Goal: Task Accomplishment & Management: Manage account settings

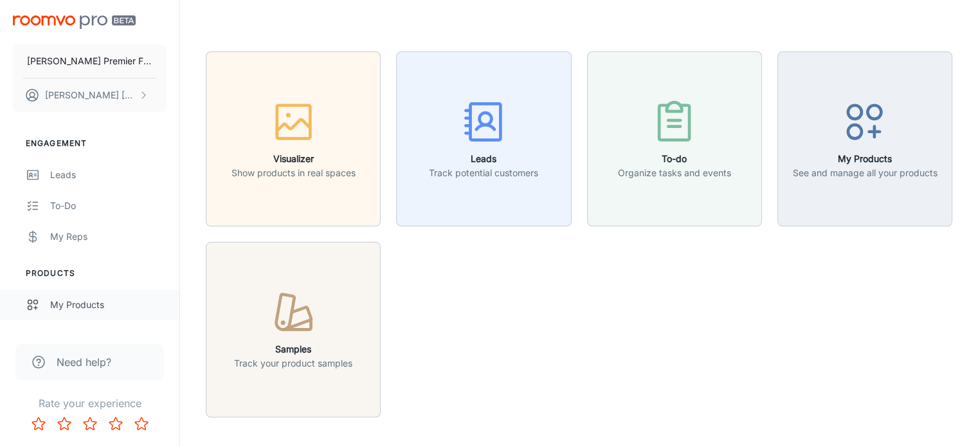
click at [71, 298] on div "My Products" at bounding box center [108, 305] width 116 height 14
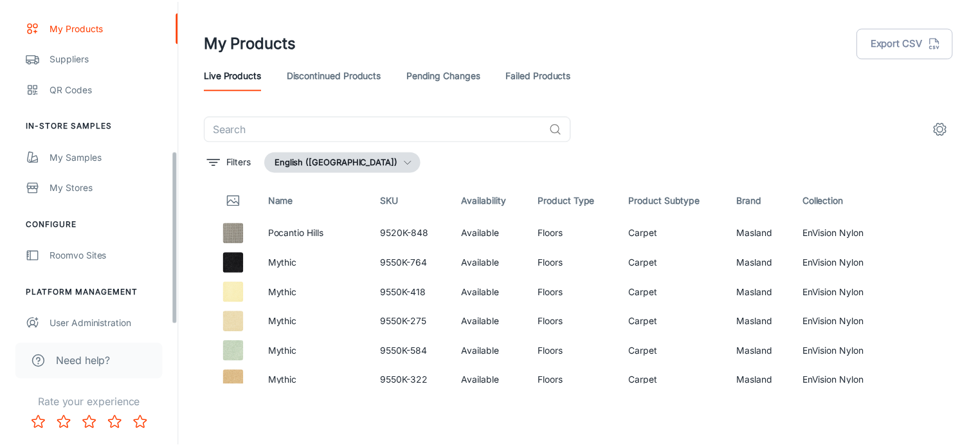
scroll to position [288, 0]
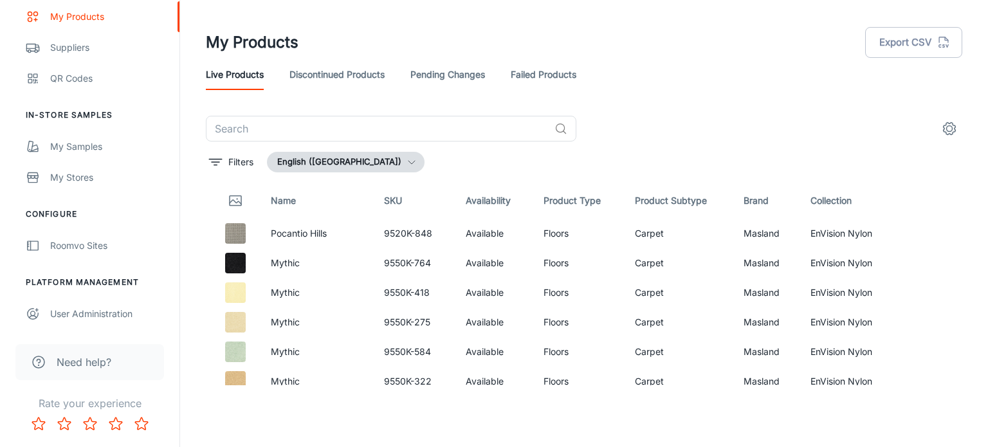
drag, startPoint x: 174, startPoint y: 143, endPoint x: 182, endPoint y: 331, distance: 187.3
click at [182, 331] on div "[PERSON_NAME] Premier Flooring [PERSON_NAME] Engagement Leads To-do My Reps Pro…" at bounding box center [494, 218] width 988 height 437
drag, startPoint x: 178, startPoint y: 17, endPoint x: 194, endPoint y: 105, distance: 88.9
click at [194, 105] on div "[PERSON_NAME] Premier Flooring [PERSON_NAME] Engagement Leads To-do My Reps Pro…" at bounding box center [494, 218] width 988 height 437
click at [84, 246] on div "Roomvo Sites" at bounding box center [108, 246] width 116 height 14
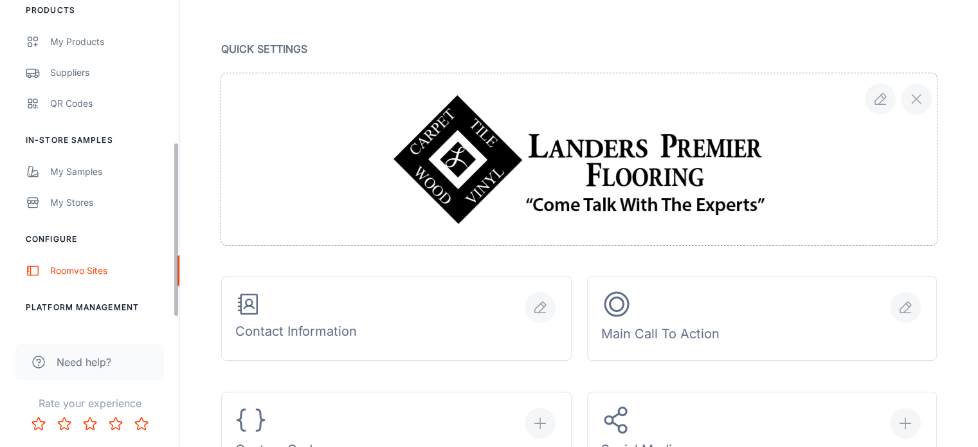
scroll to position [288, 0]
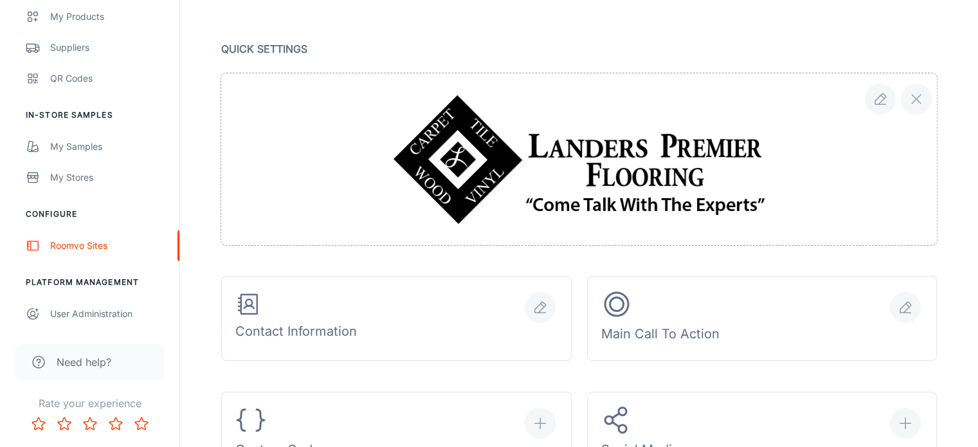
drag, startPoint x: 175, startPoint y: 71, endPoint x: 177, endPoint y: 249, distance: 177.5
click at [177, 249] on div "[PERSON_NAME] Premier Flooring [PERSON_NAME] Engagement Leads To-do My Reps Pro…" at bounding box center [89, 164] width 179 height 329
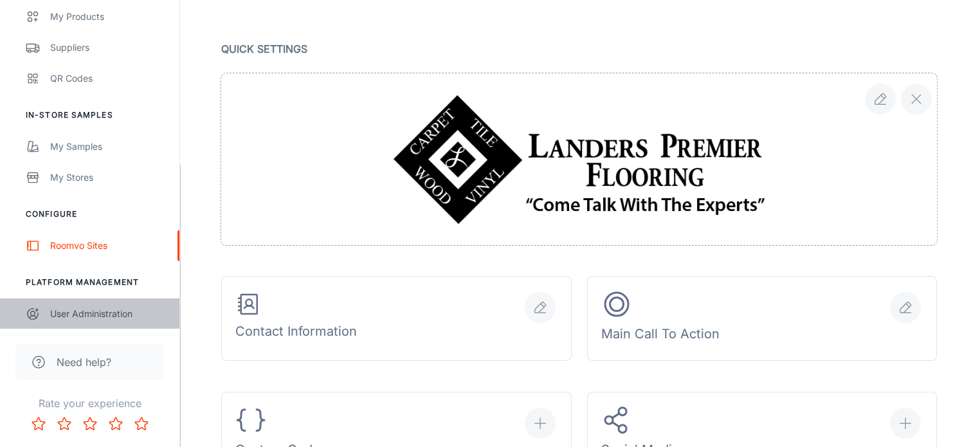
click at [102, 313] on div "User Administration" at bounding box center [108, 314] width 116 height 14
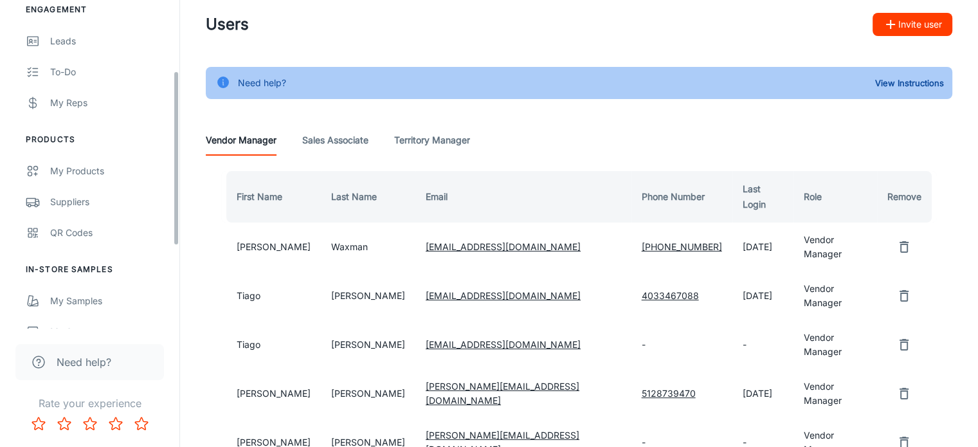
scroll to position [141, 0]
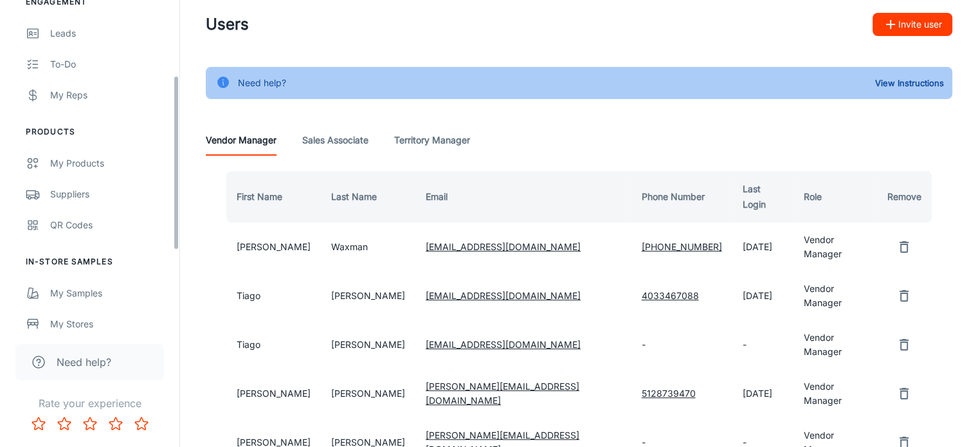
drag, startPoint x: 175, startPoint y: 44, endPoint x: 177, endPoint y: 119, distance: 75.3
click at [177, 119] on div "[PERSON_NAME] Premier Flooring [PERSON_NAME] Engagement Leads To-do My Reps Pro…" at bounding box center [89, 164] width 179 height 329
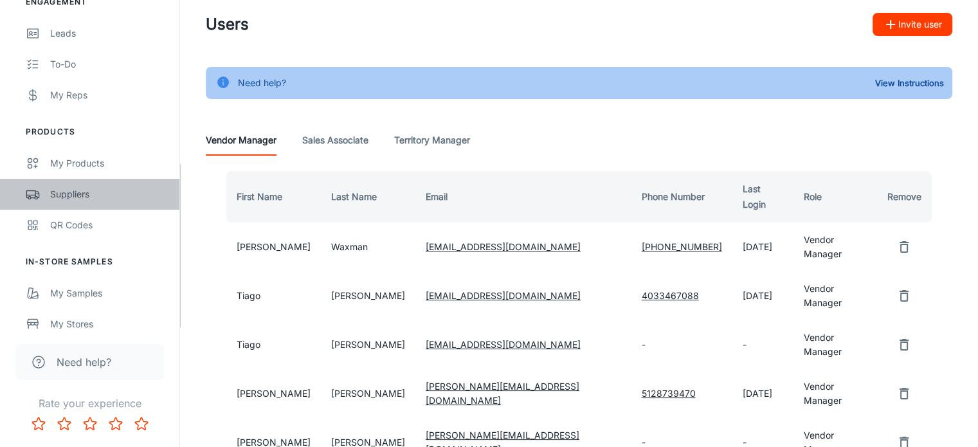
click at [58, 195] on div "Suppliers" at bounding box center [108, 194] width 116 height 14
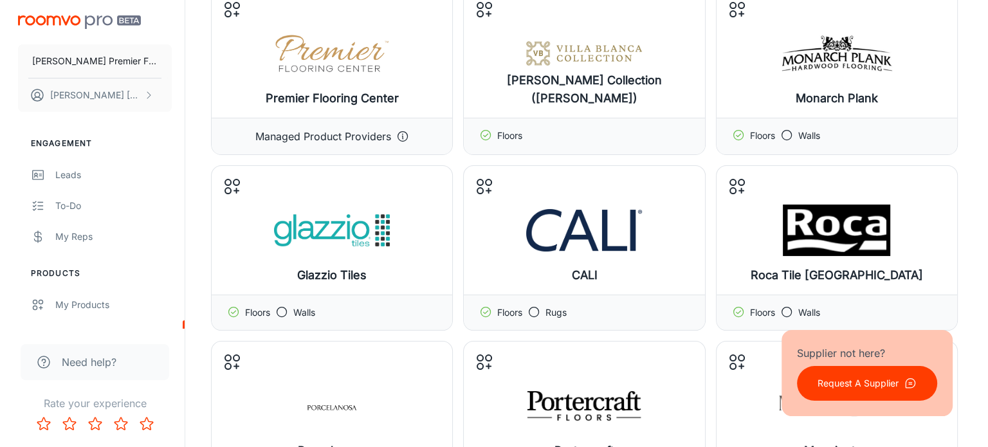
scroll to position [153, 0]
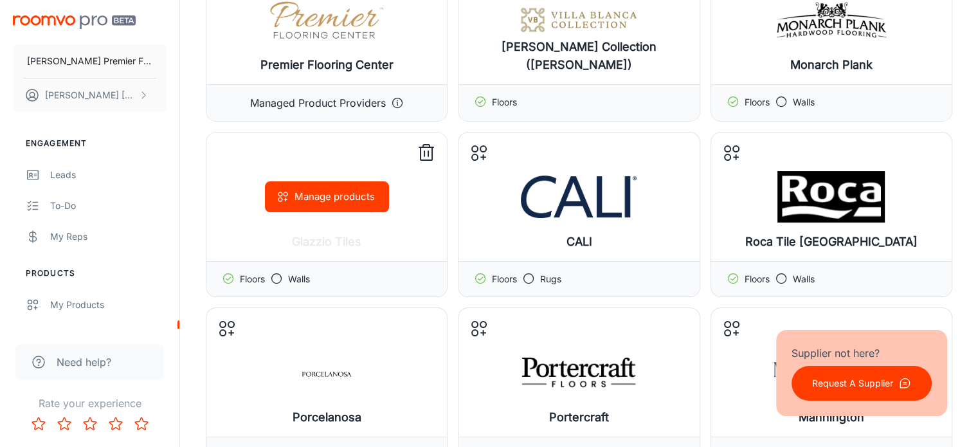
click at [278, 277] on icon at bounding box center [276, 278] width 13 height 13
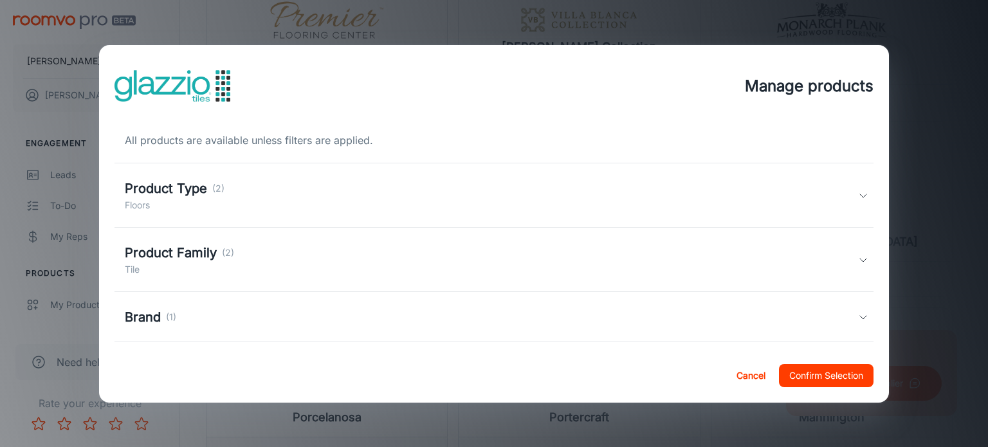
click at [858, 195] on icon at bounding box center [863, 195] width 10 height 10
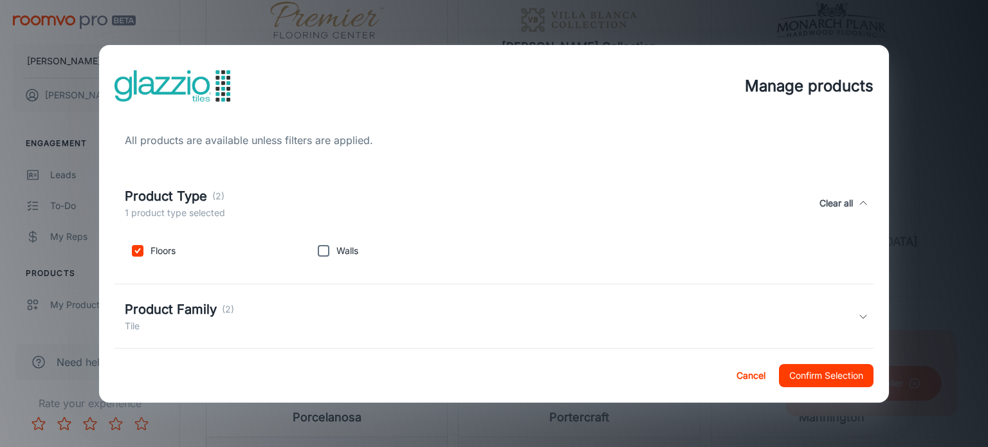
click at [320, 249] on input "checkbox" at bounding box center [324, 251] width 26 height 26
checkbox input "true"
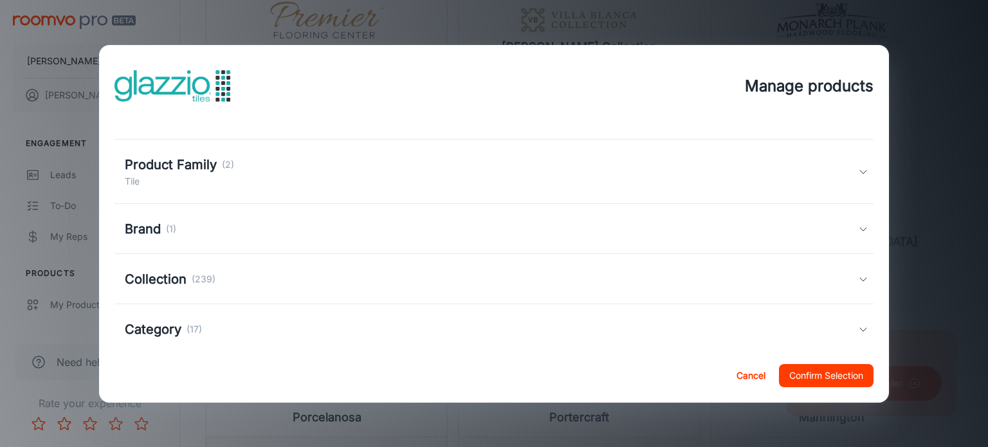
scroll to position [149, 0]
click at [858, 168] on icon at bounding box center [863, 167] width 10 height 10
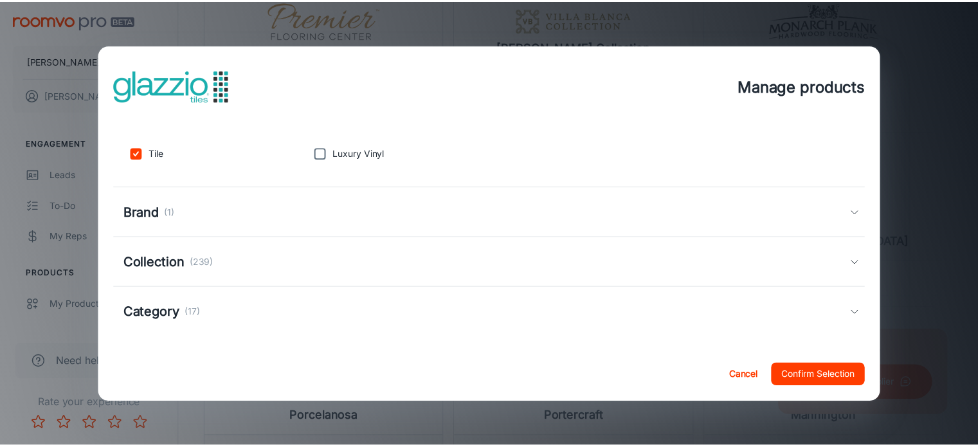
scroll to position [222, 0]
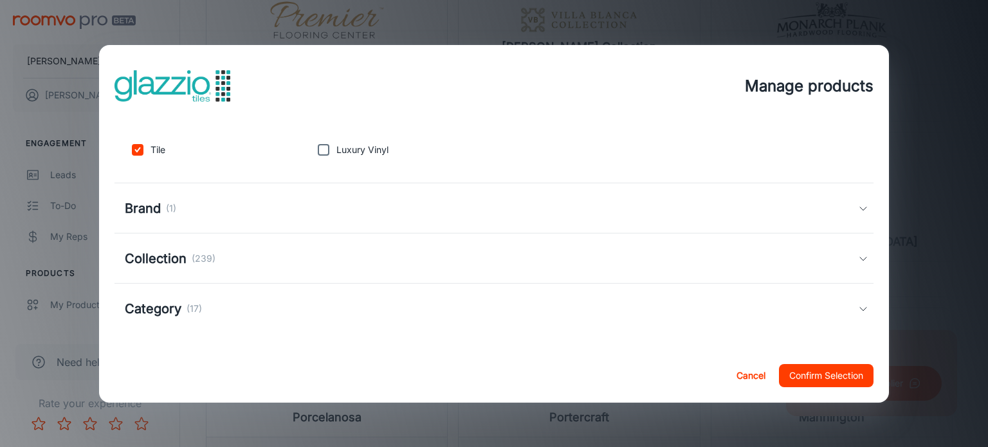
click at [804, 372] on button "Confirm Selection" at bounding box center [826, 375] width 95 height 23
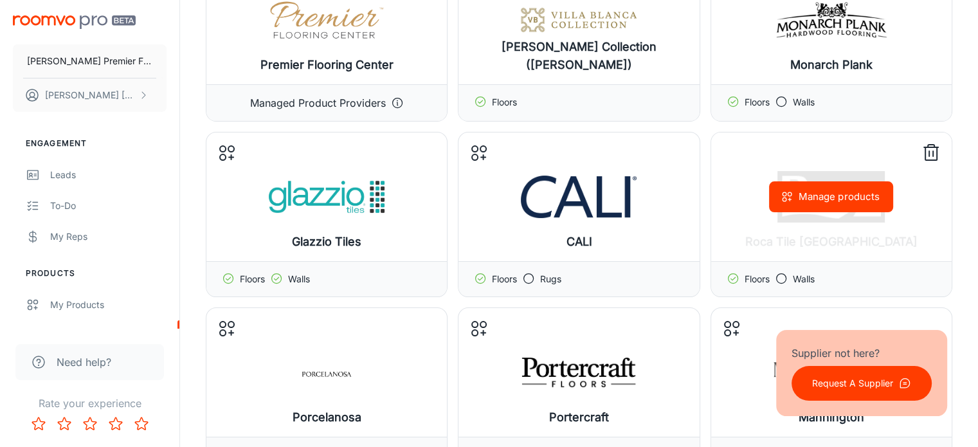
click at [828, 244] on div "Manage products" at bounding box center [831, 196] width 241 height 129
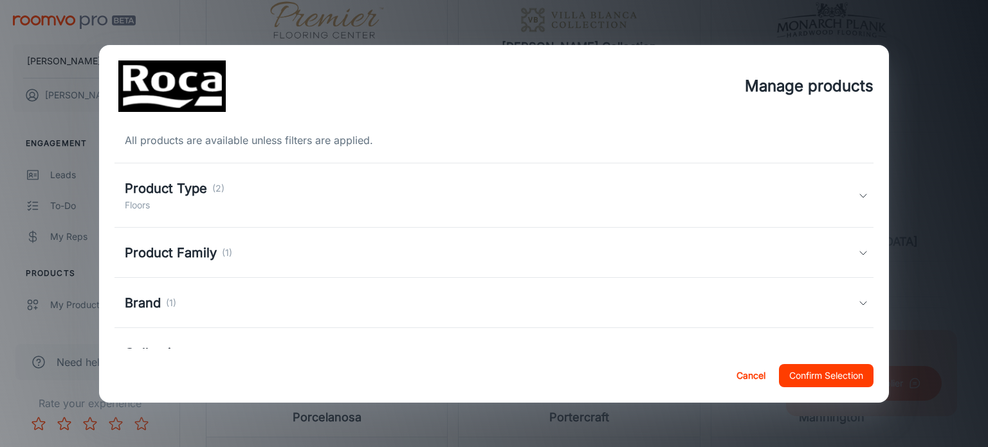
click at [858, 192] on icon at bounding box center [863, 195] width 10 height 10
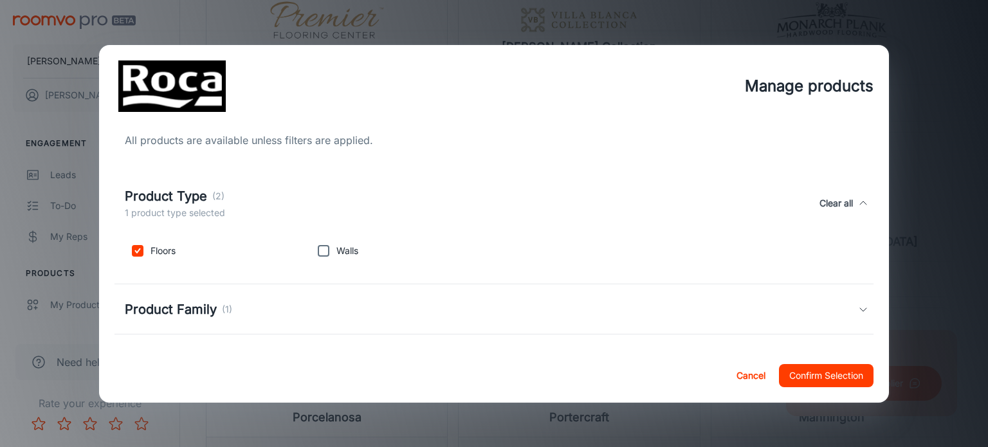
click at [318, 253] on input "checkbox" at bounding box center [324, 251] width 26 height 26
checkbox input "true"
click at [819, 376] on button "Confirm Selection" at bounding box center [826, 375] width 95 height 23
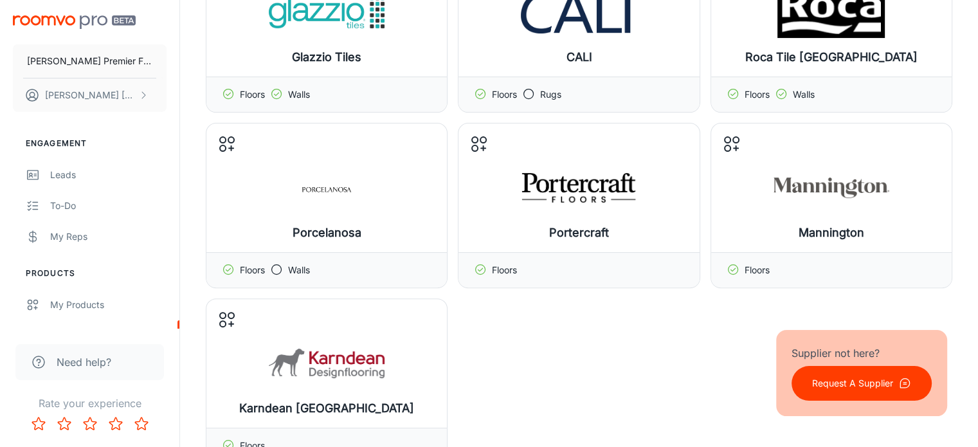
scroll to position [518, 0]
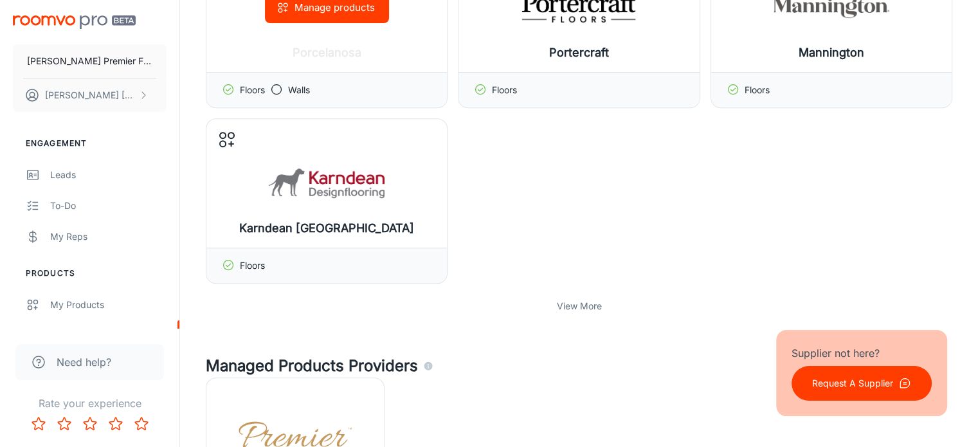
click at [276, 87] on icon at bounding box center [276, 89] width 13 height 13
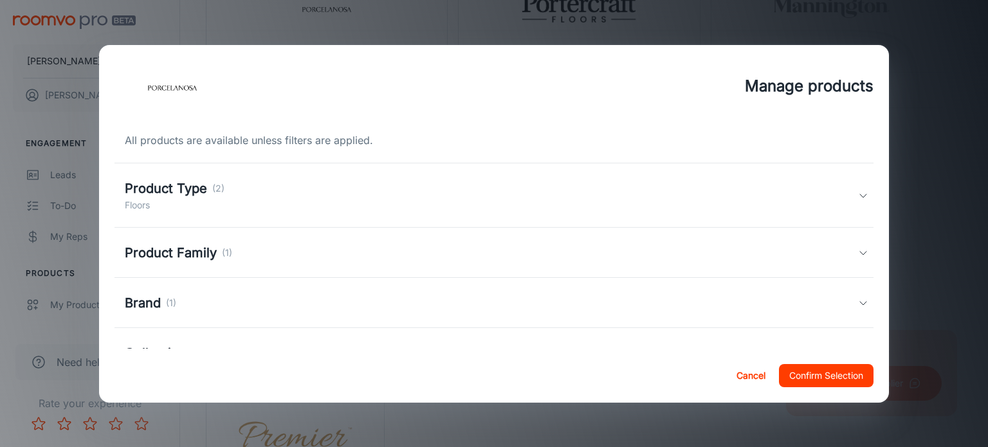
click at [848, 195] on div "Product Type (2) Floors" at bounding box center [492, 195] width 734 height 33
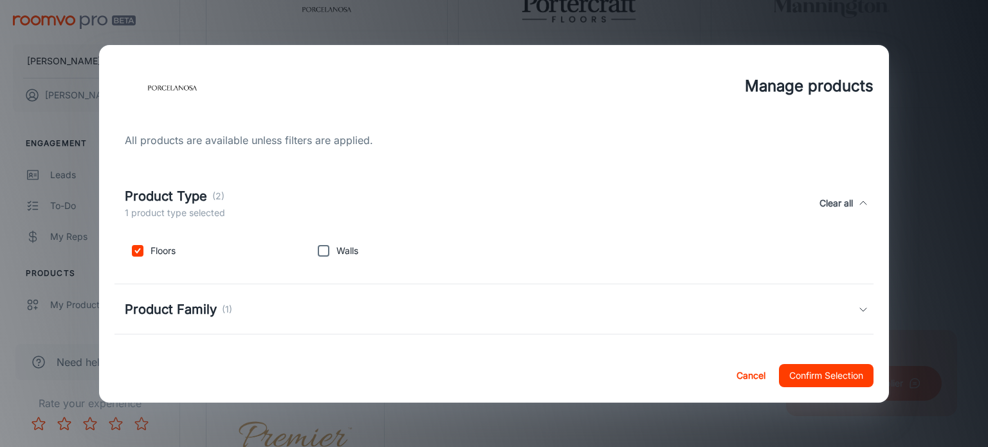
click at [321, 250] on input "checkbox" at bounding box center [324, 251] width 26 height 26
checkbox input "true"
click at [835, 370] on button "Confirm Selection" at bounding box center [826, 375] width 95 height 23
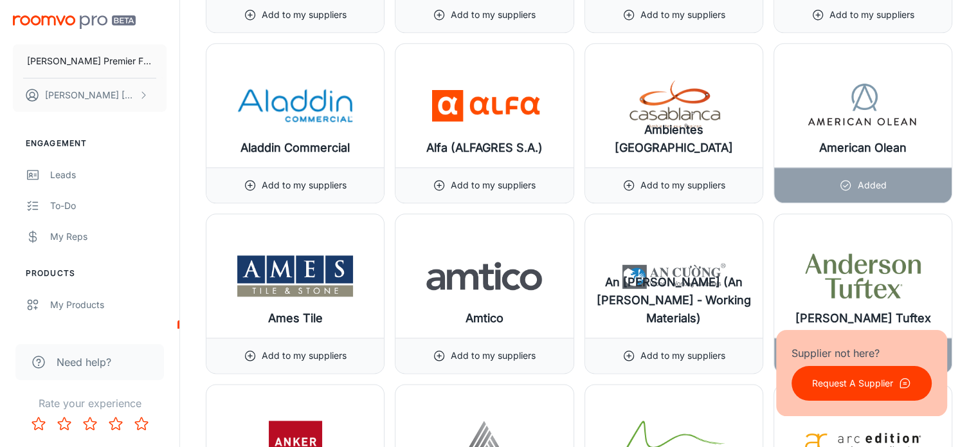
scroll to position [1547, 0]
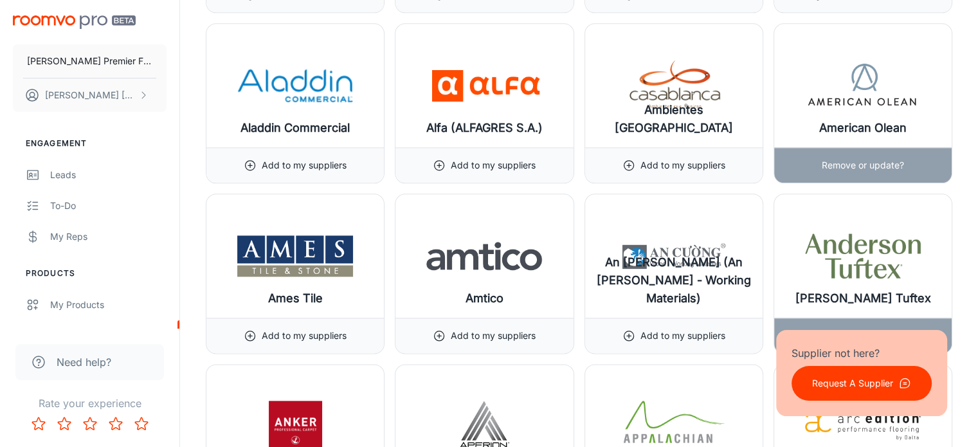
click at [863, 108] on div "American Olean" at bounding box center [862, 85] width 177 height 123
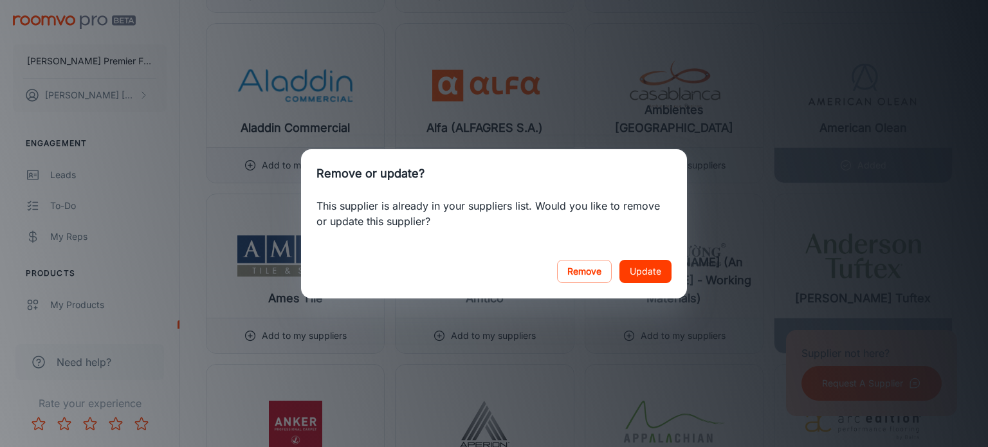
click at [655, 271] on button "Update" at bounding box center [645, 271] width 52 height 23
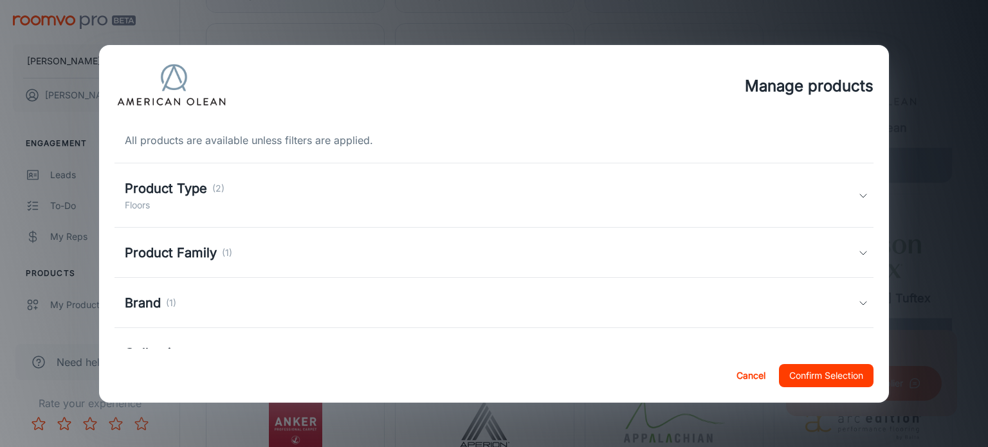
click at [860, 194] on polyline at bounding box center [863, 195] width 6 height 3
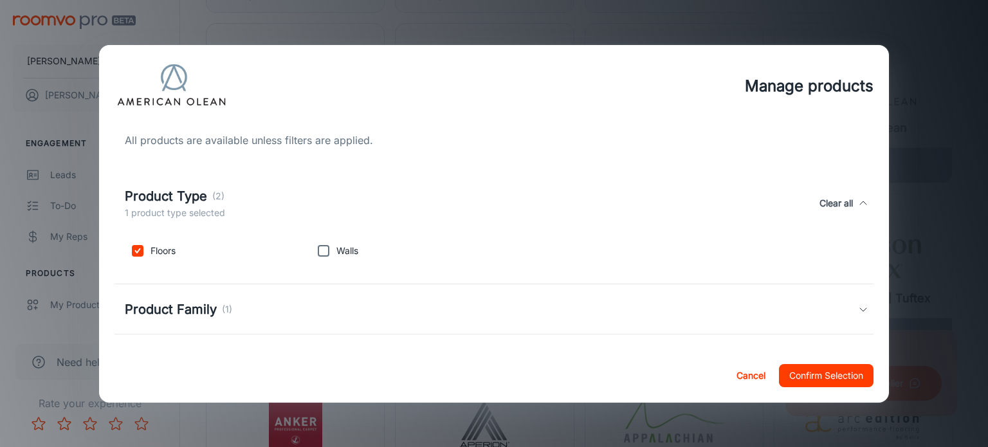
click at [318, 248] on input "checkbox" at bounding box center [324, 251] width 26 height 26
checkbox input "true"
click at [808, 376] on button "Confirm Selection" at bounding box center [826, 375] width 95 height 23
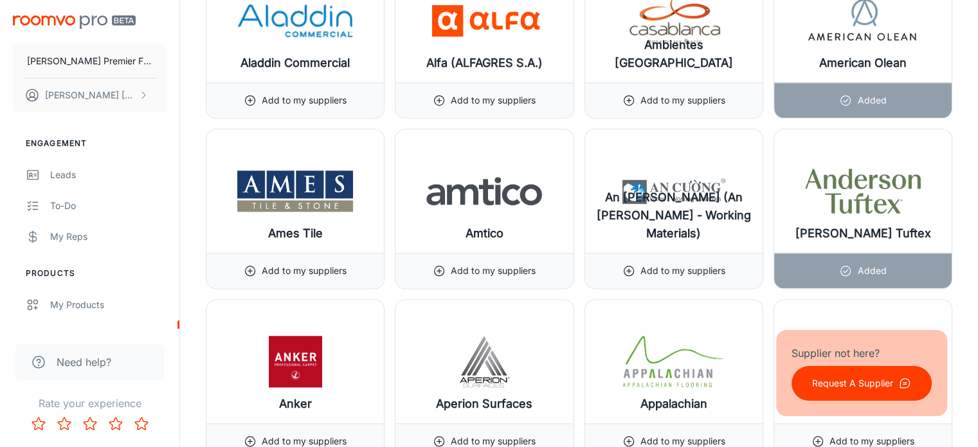
scroll to position [1712, 0]
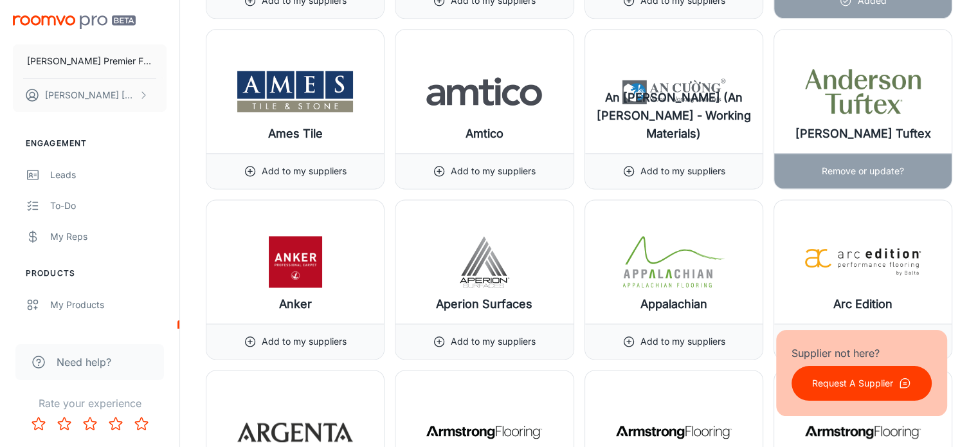
click at [893, 159] on div "Remove or update?" at bounding box center [863, 171] width 82 height 35
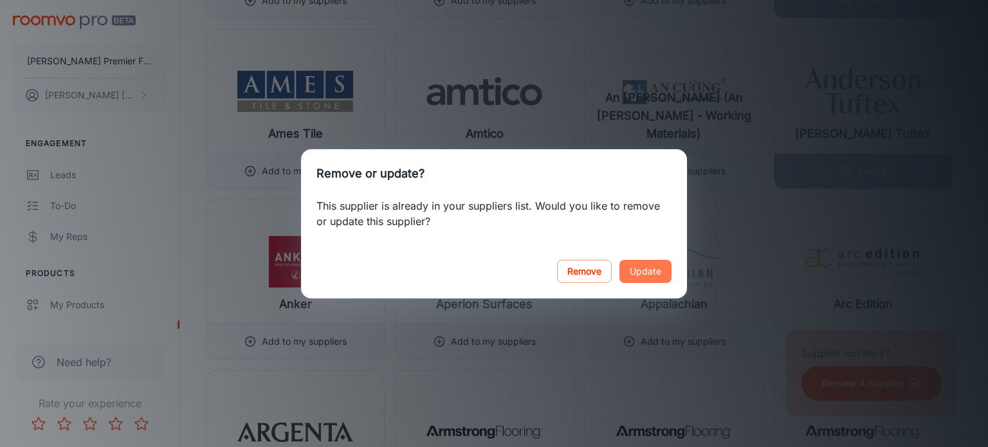
click at [658, 271] on button "Update" at bounding box center [645, 271] width 52 height 23
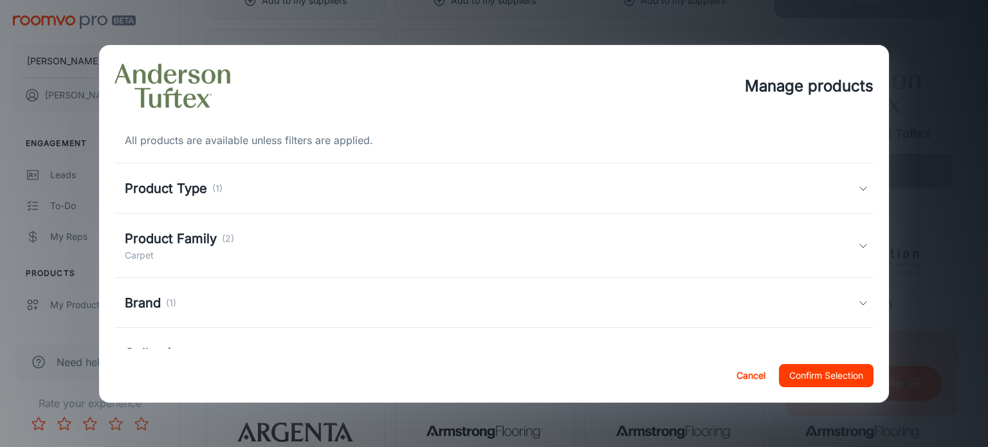
click at [858, 187] on icon at bounding box center [863, 188] width 10 height 10
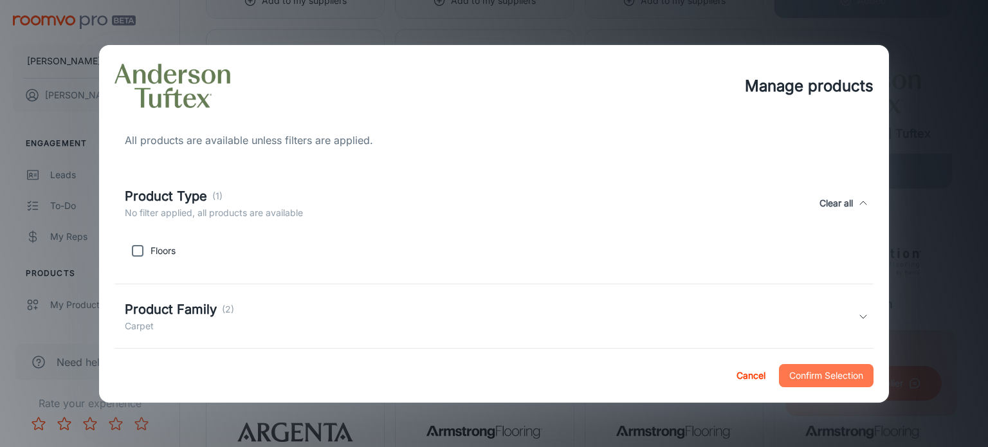
click at [840, 376] on button "Confirm Selection" at bounding box center [826, 375] width 95 height 23
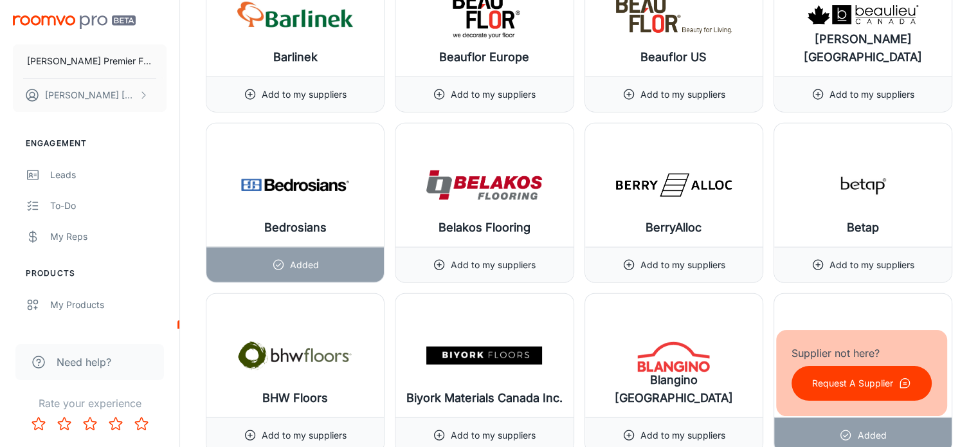
scroll to position [3001, 0]
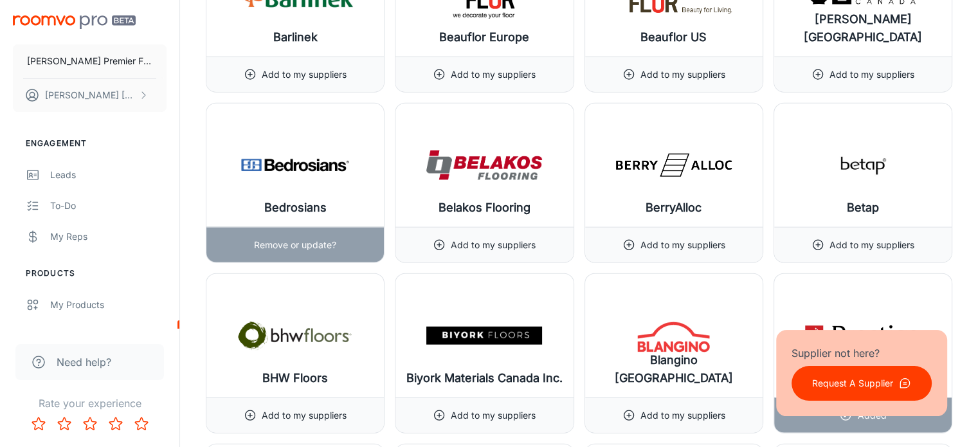
click at [299, 238] on p "Remove or update?" at bounding box center [295, 245] width 82 height 14
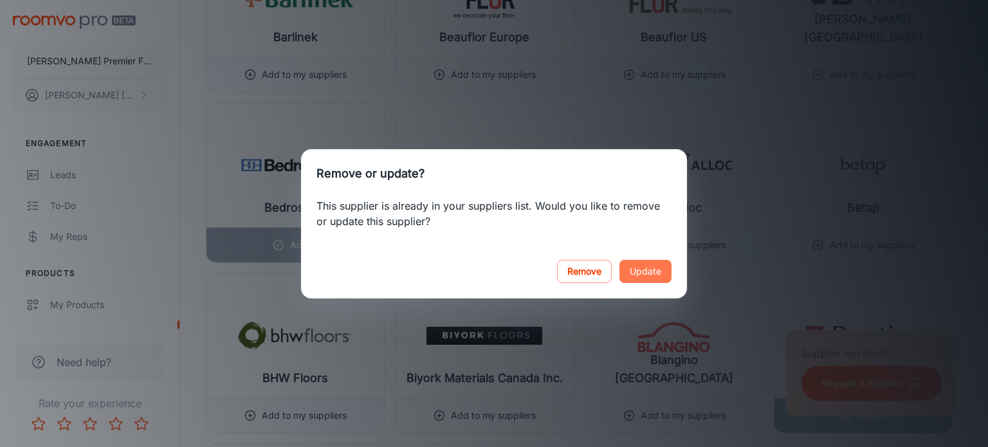
click at [641, 272] on button "Update" at bounding box center [645, 271] width 52 height 23
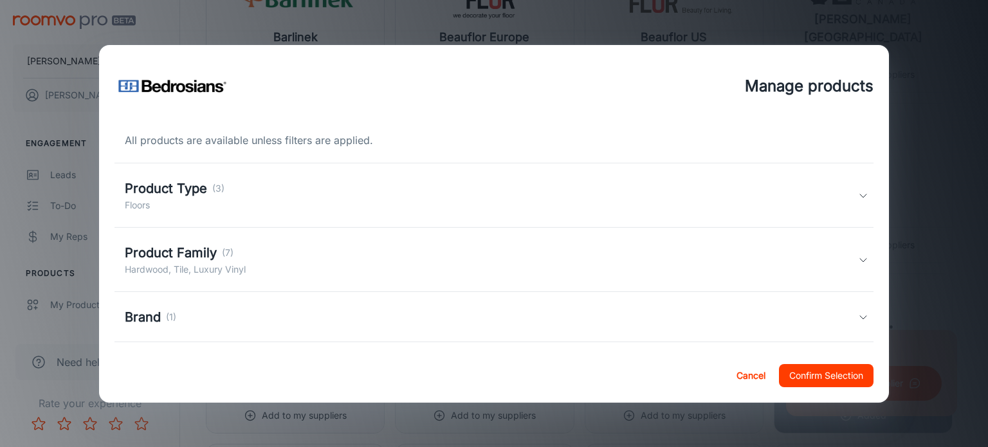
click at [858, 192] on icon at bounding box center [863, 195] width 10 height 10
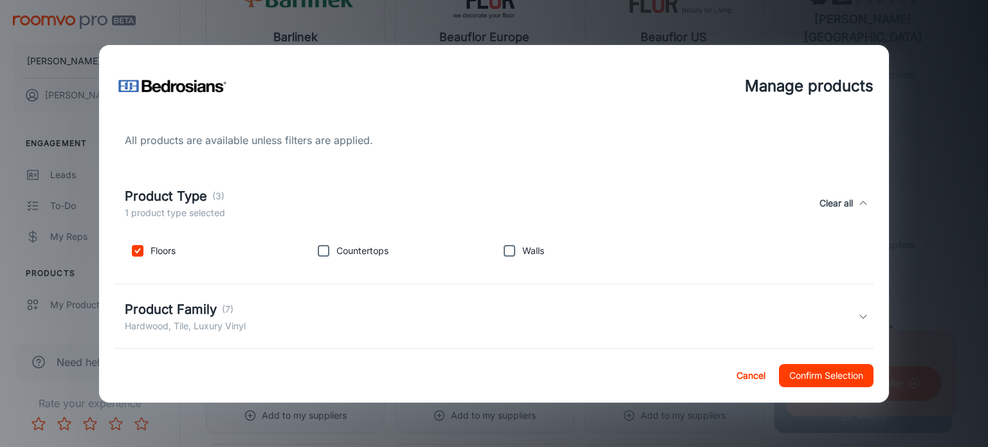
click at [502, 249] on input "checkbox" at bounding box center [509, 251] width 26 height 26
checkbox input "true"
click at [815, 372] on button "Confirm Selection" at bounding box center [826, 375] width 95 height 23
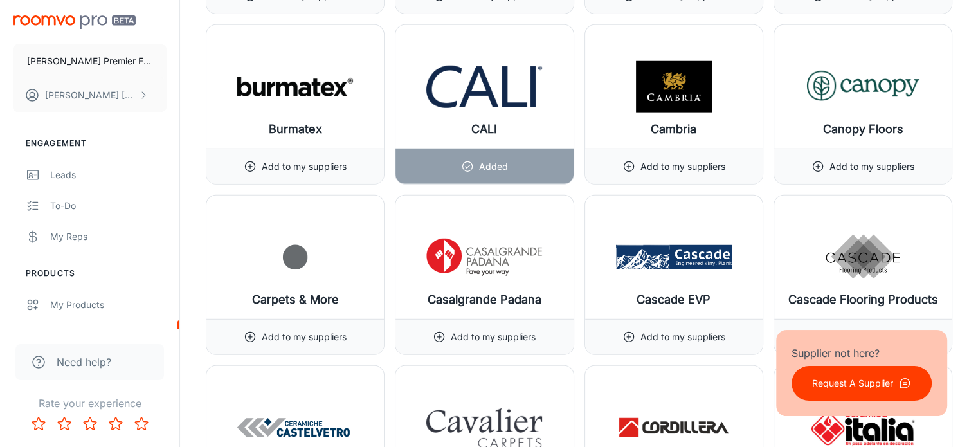
scroll to position [3611, 0]
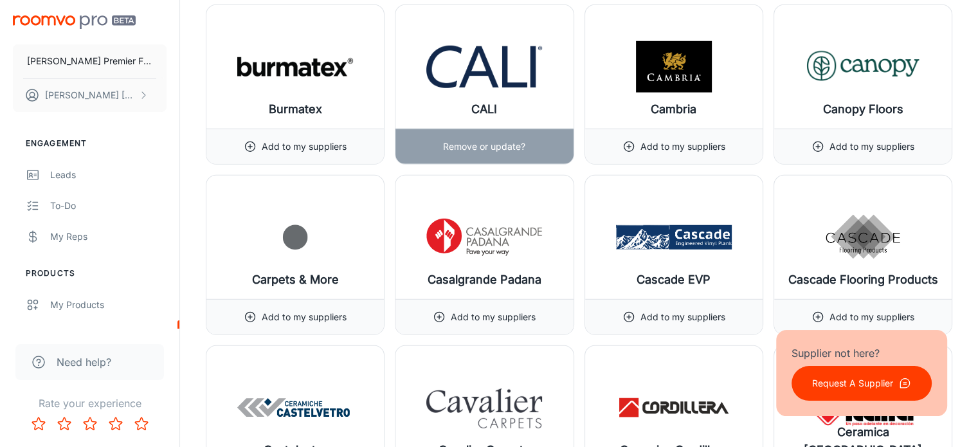
click at [504, 140] on p "Remove or update?" at bounding box center [484, 147] width 82 height 14
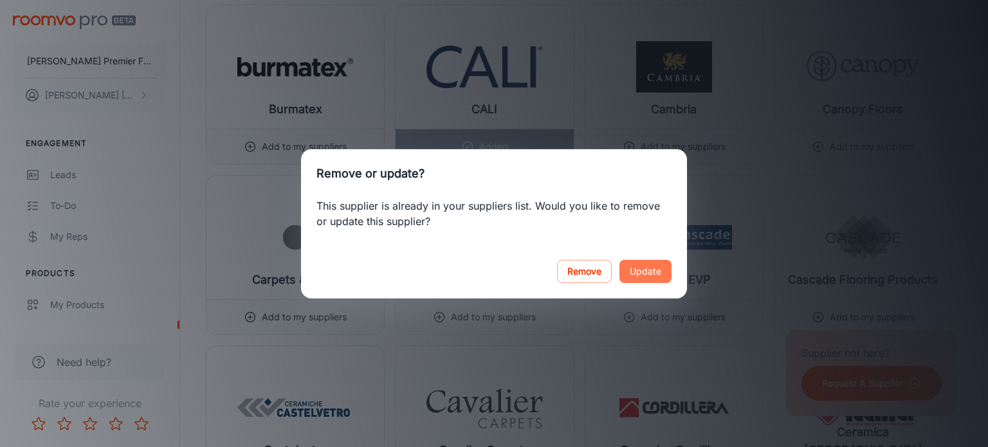
click at [657, 266] on button "Update" at bounding box center [645, 271] width 52 height 23
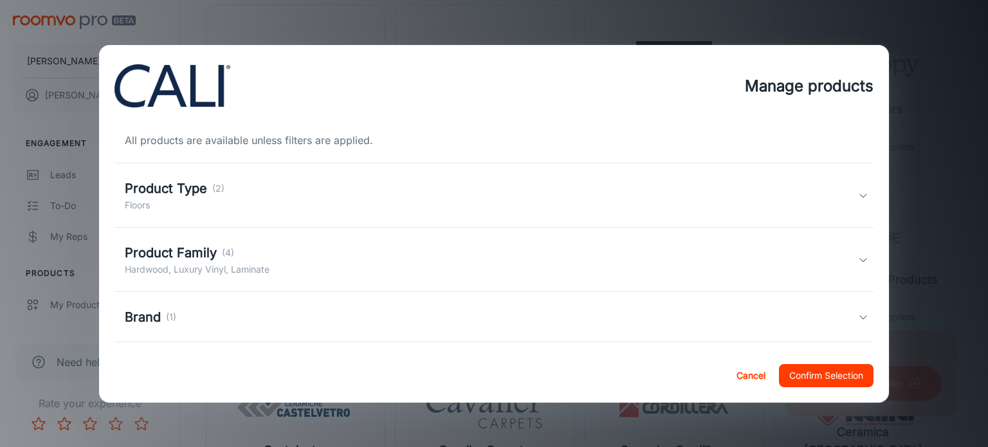
click at [858, 190] on icon at bounding box center [863, 195] width 10 height 10
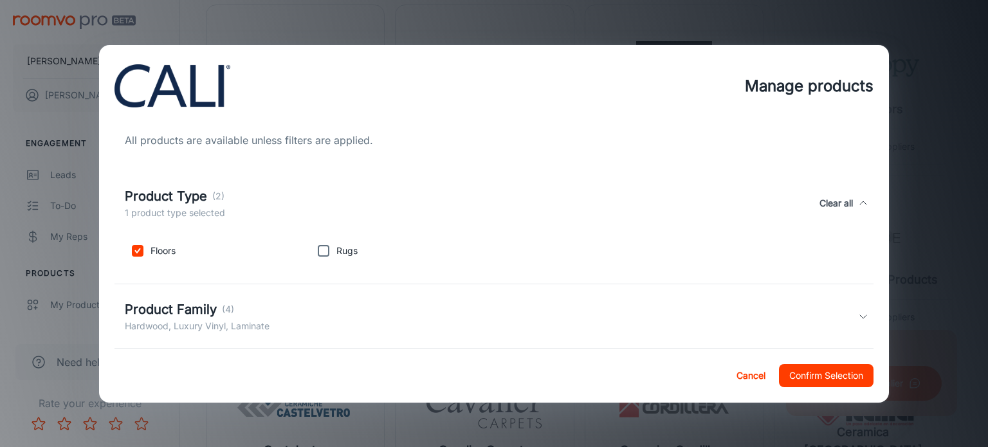
click at [808, 372] on button "Confirm Selection" at bounding box center [826, 375] width 95 height 23
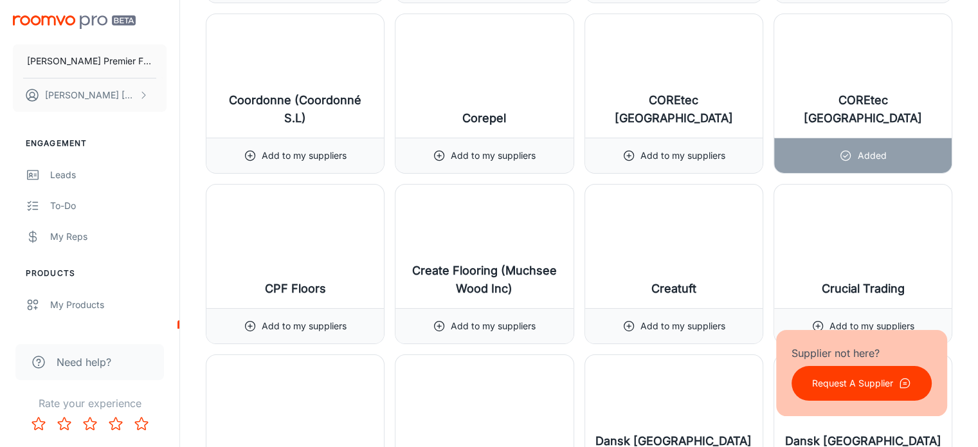
scroll to position [4835, 0]
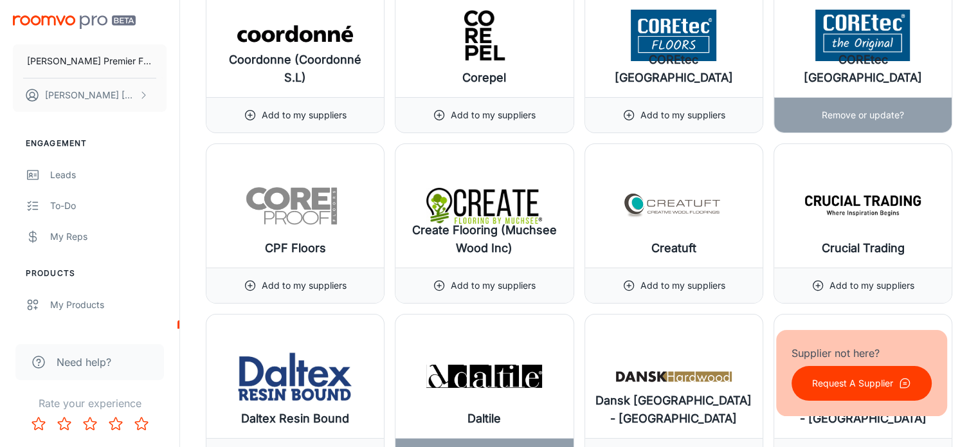
click at [843, 108] on p "Remove or update?" at bounding box center [863, 115] width 82 height 14
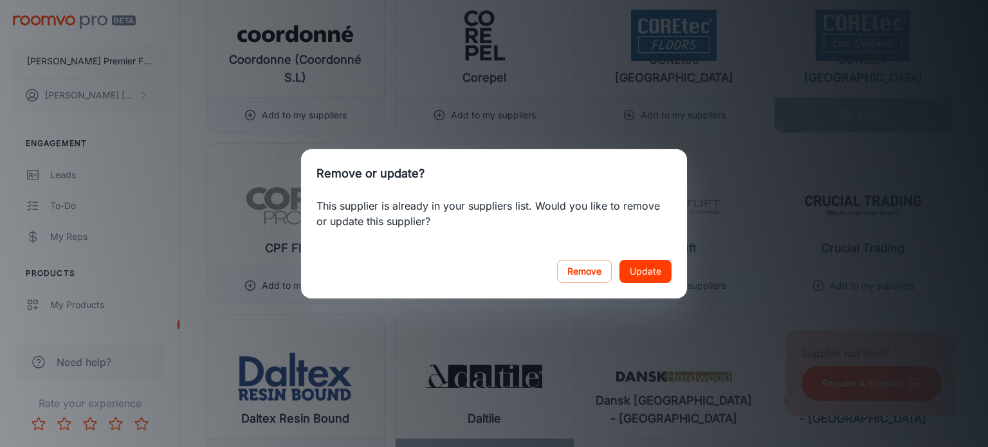
click at [651, 271] on button "Update" at bounding box center [645, 271] width 52 height 23
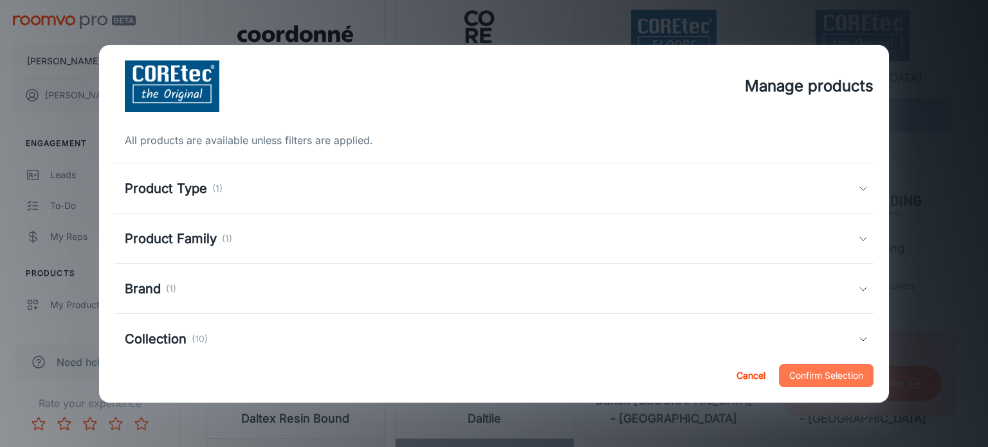
click at [804, 367] on button "Confirm Selection" at bounding box center [826, 375] width 95 height 23
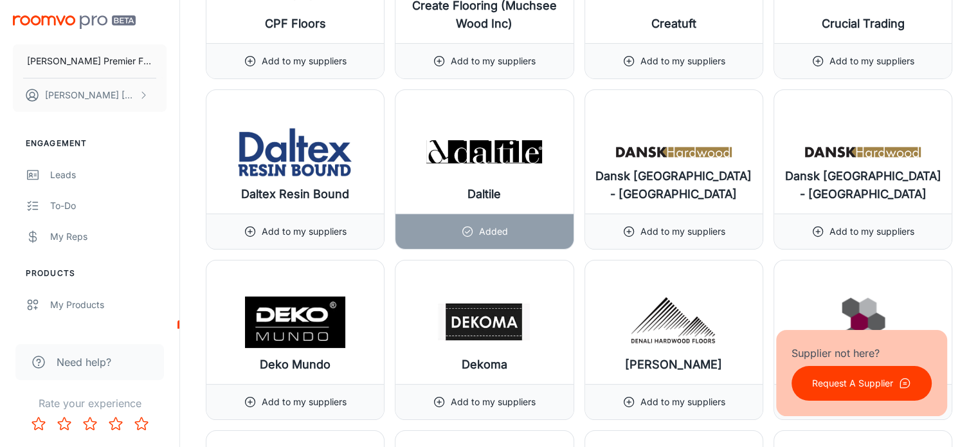
scroll to position [5100, 0]
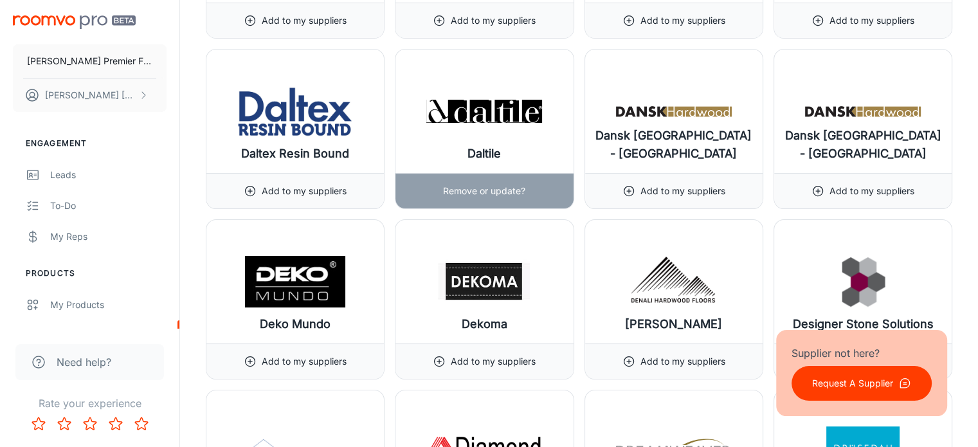
click at [476, 184] on p "Remove or update?" at bounding box center [484, 191] width 82 height 14
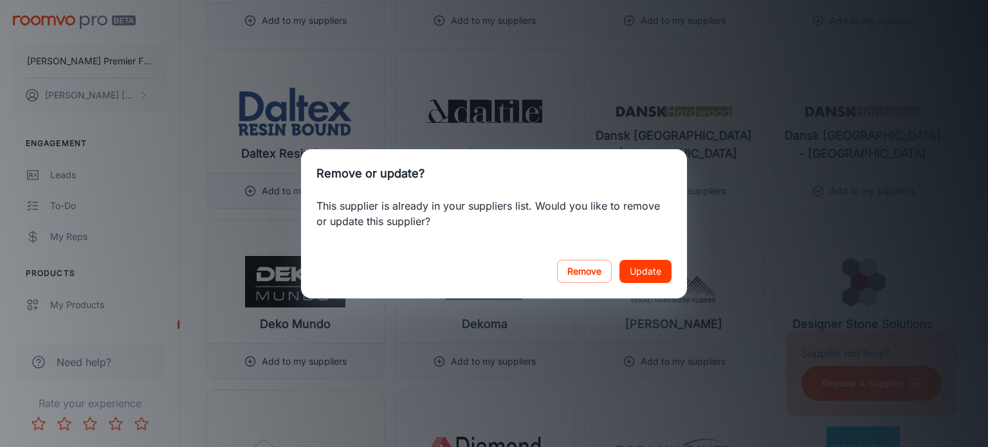
click at [637, 268] on button "Update" at bounding box center [645, 271] width 52 height 23
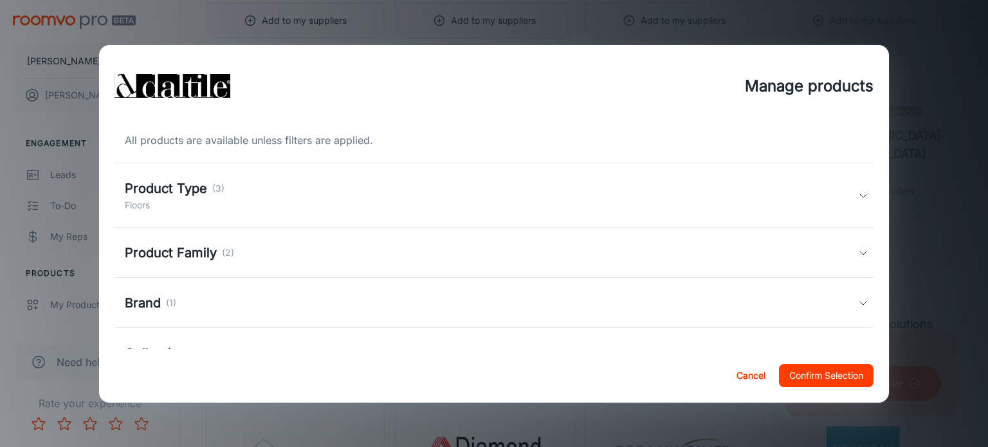
click at [858, 195] on icon at bounding box center [863, 195] width 10 height 10
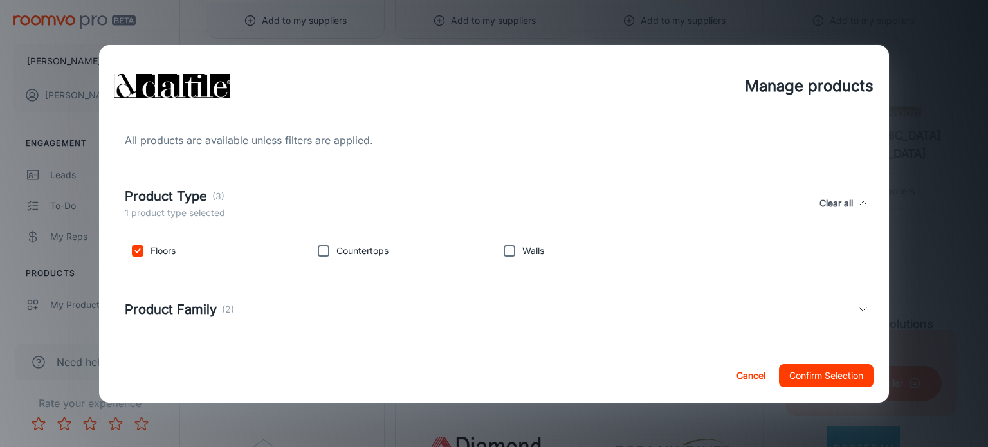
click at [509, 250] on input "checkbox" at bounding box center [509, 251] width 26 height 26
checkbox input "true"
click at [823, 372] on button "Confirm Selection" at bounding box center [826, 375] width 95 height 23
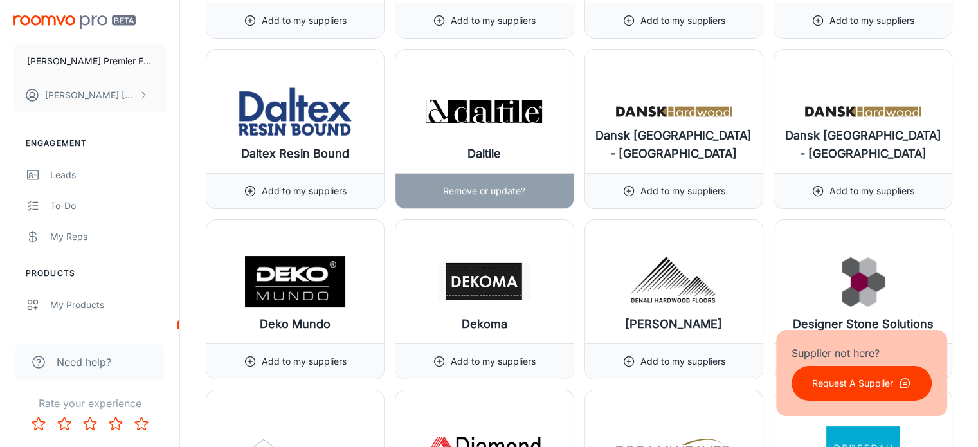
click at [530, 176] on div "Remove or update?" at bounding box center [483, 190] width 177 height 35
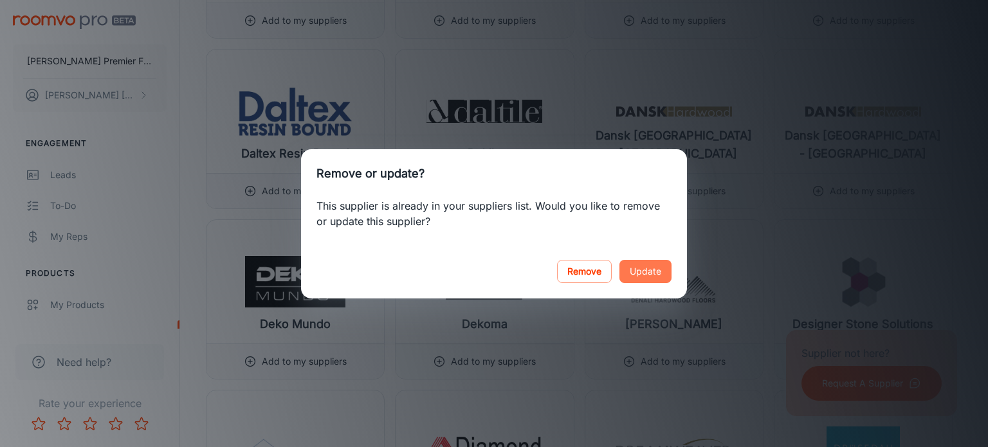
click at [640, 271] on button "Update" at bounding box center [645, 271] width 52 height 23
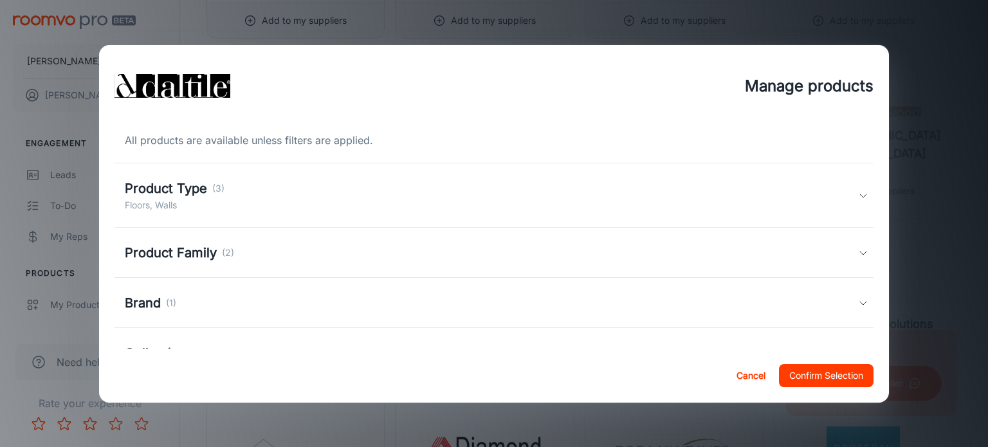
click at [860, 251] on polyline at bounding box center [863, 252] width 6 height 3
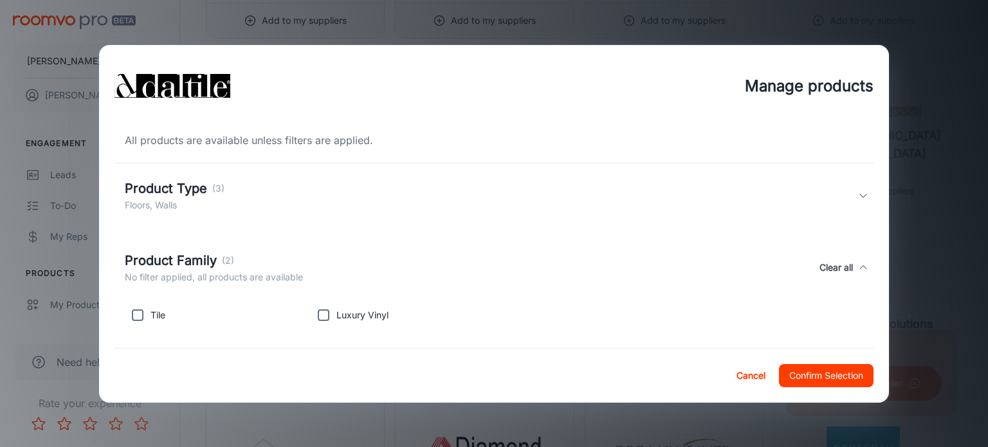
click at [138, 314] on input "checkbox" at bounding box center [138, 315] width 26 height 26
checkbox input "true"
click at [813, 374] on button "Confirm Selection" at bounding box center [826, 375] width 95 height 23
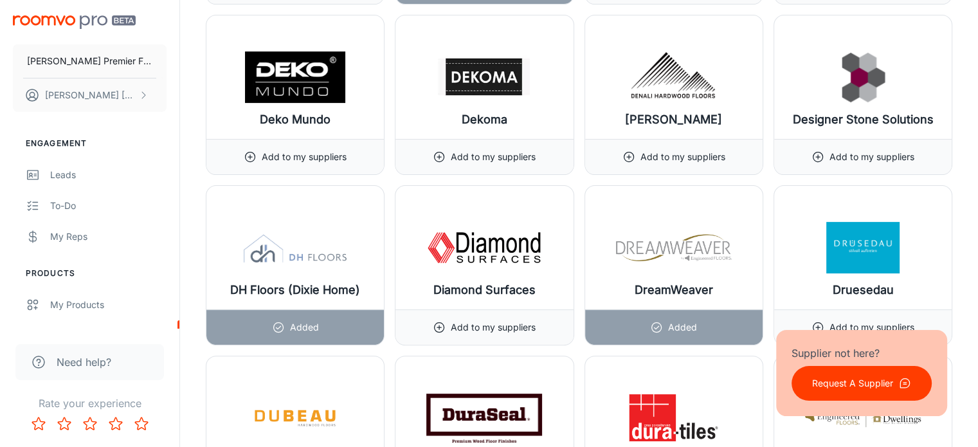
scroll to position [5345, 0]
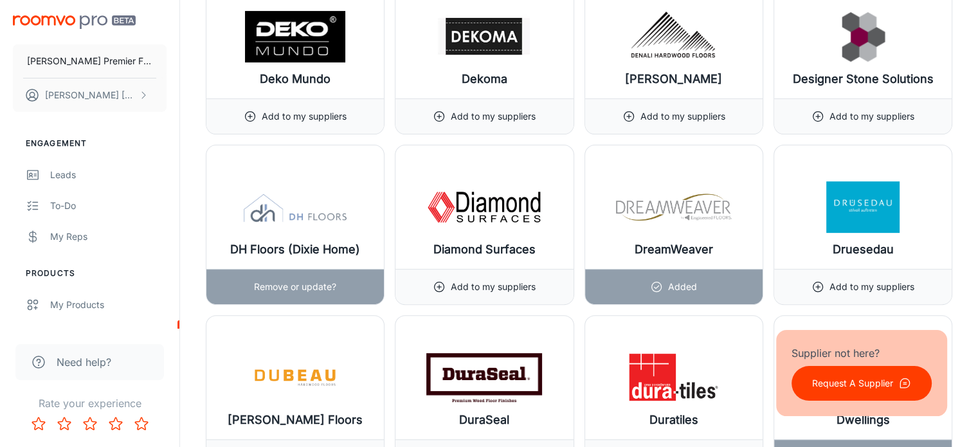
click at [311, 280] on p "Remove or update?" at bounding box center [295, 287] width 82 height 14
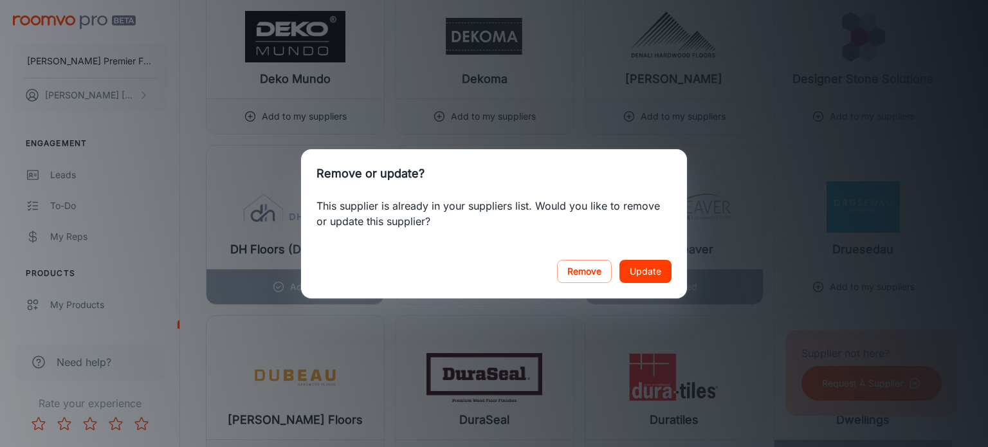
click at [646, 275] on button "Update" at bounding box center [645, 271] width 52 height 23
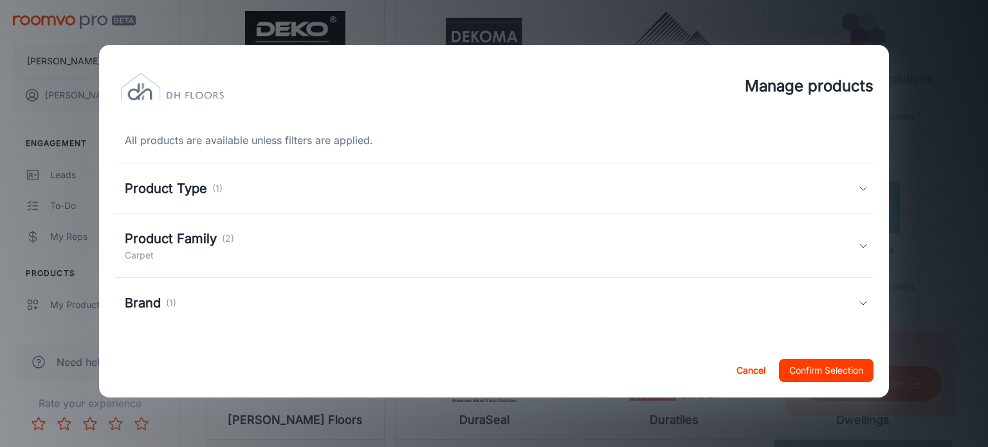
click at [864, 190] on polyline at bounding box center [863, 188] width 6 height 3
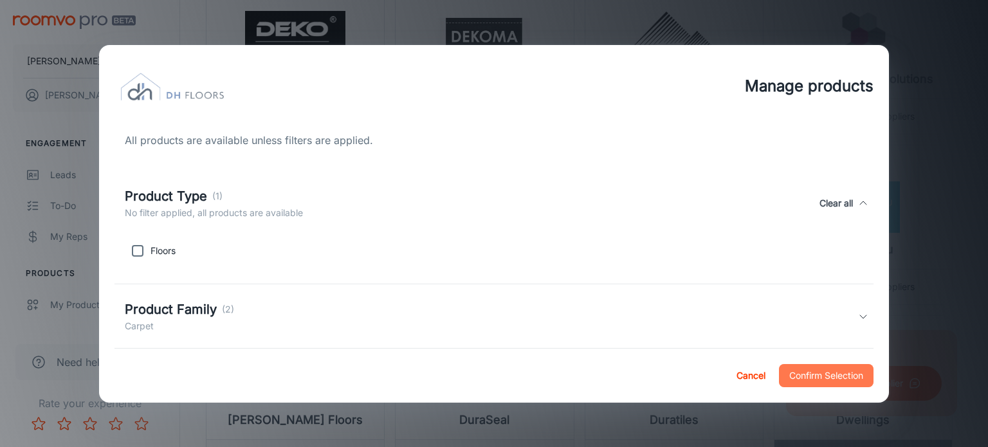
click at [805, 374] on button "Confirm Selection" at bounding box center [826, 375] width 95 height 23
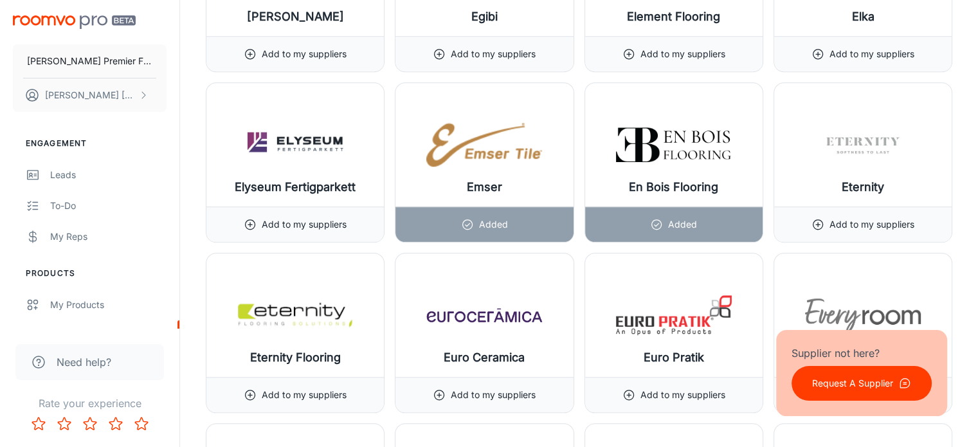
scroll to position [6130, 0]
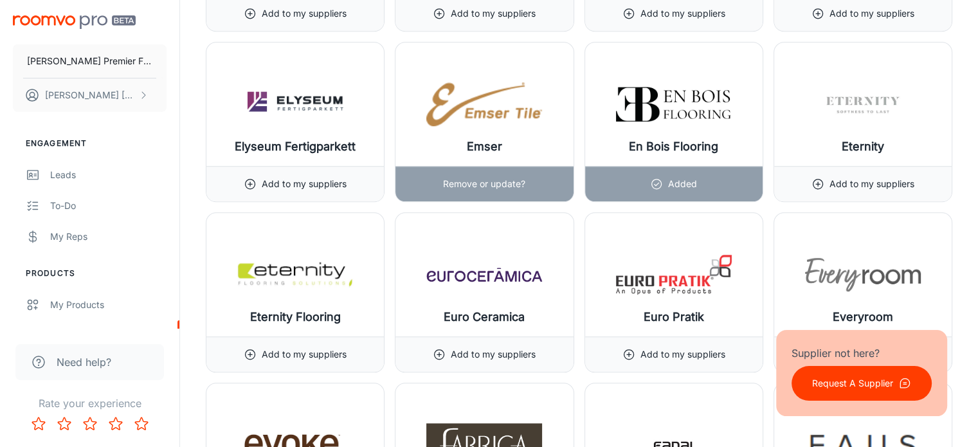
click at [486, 177] on p "Remove or update?" at bounding box center [484, 184] width 82 height 14
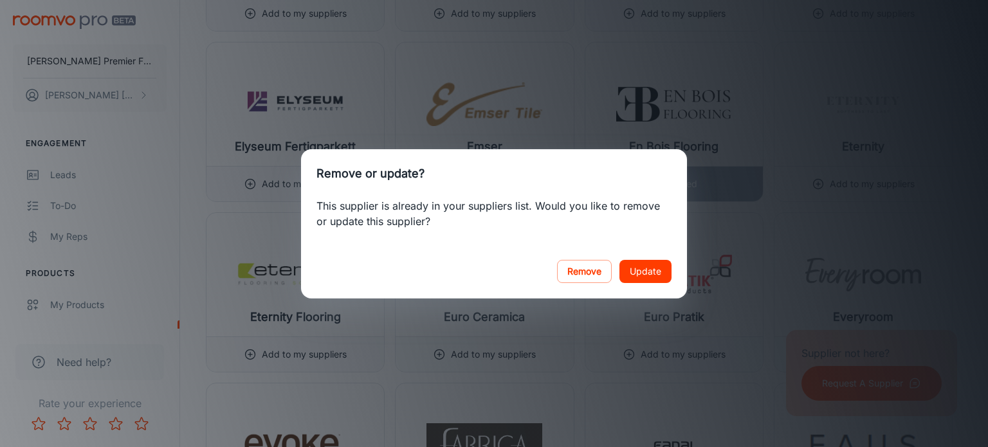
click at [646, 271] on button "Update" at bounding box center [645, 271] width 52 height 23
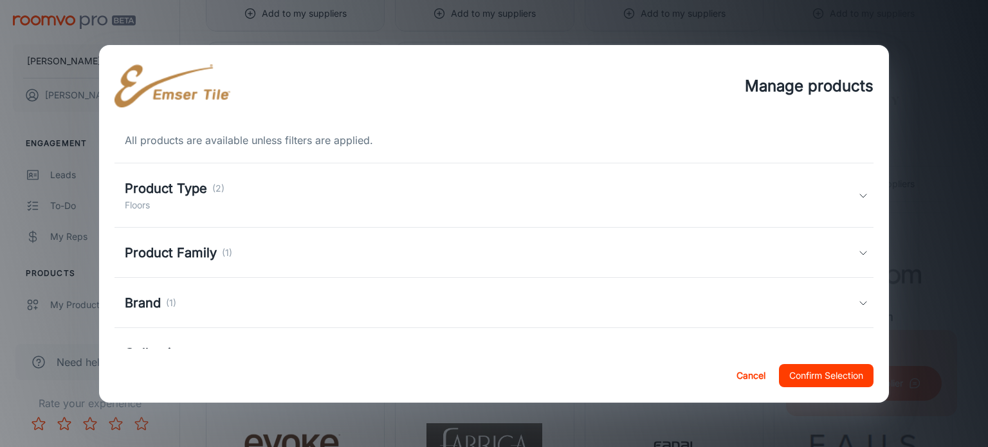
click at [858, 193] on icon at bounding box center [863, 195] width 10 height 10
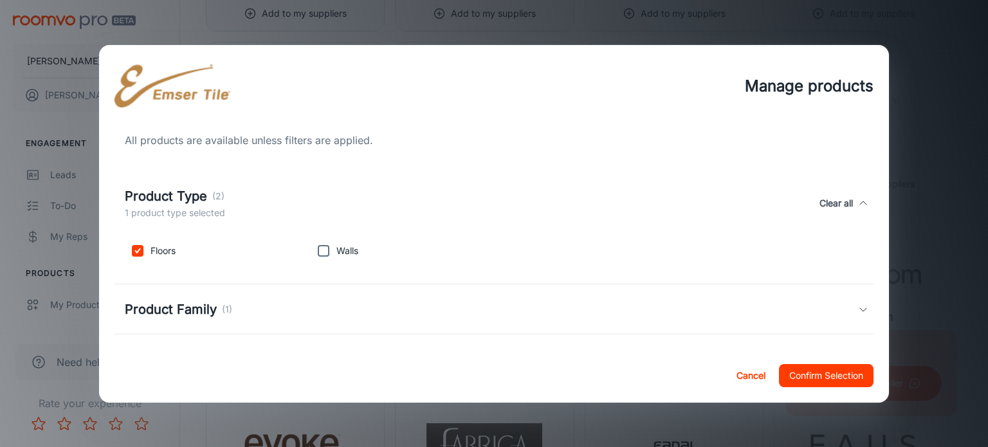
click at [322, 251] on input "checkbox" at bounding box center [324, 251] width 26 height 26
checkbox input "true"
click at [804, 370] on button "Confirm Selection" at bounding box center [826, 375] width 95 height 23
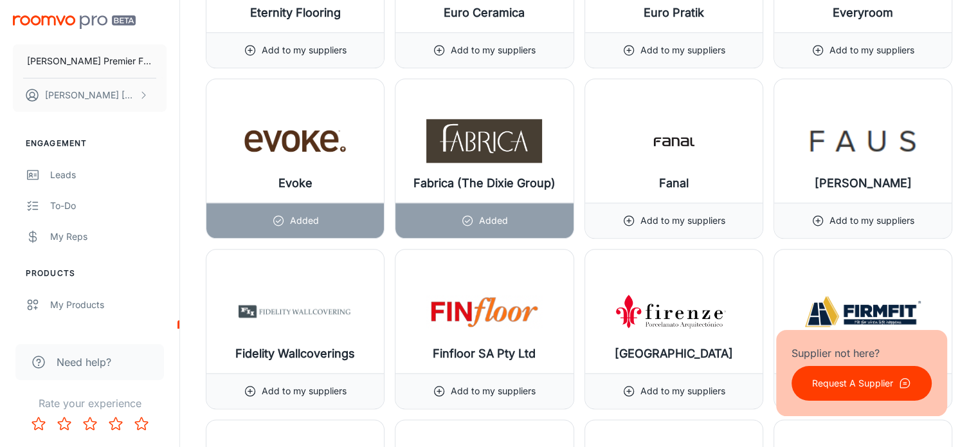
scroll to position [6454, 0]
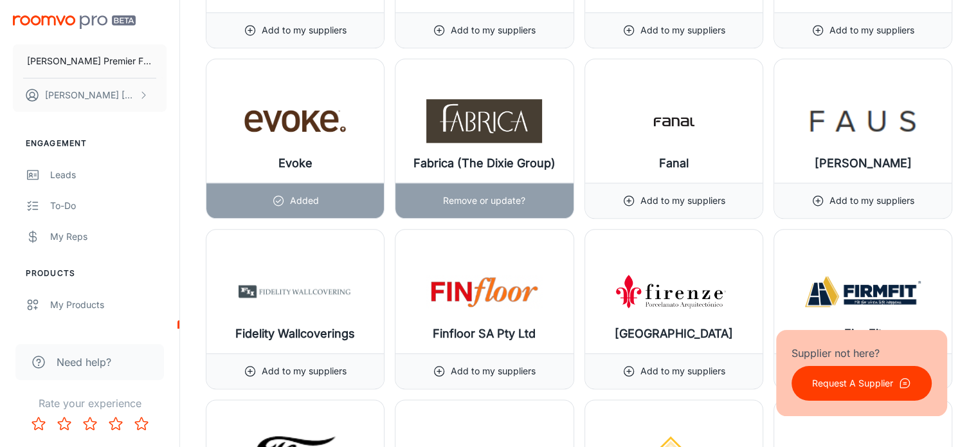
click at [458, 194] on p "Remove or update?" at bounding box center [484, 201] width 82 height 14
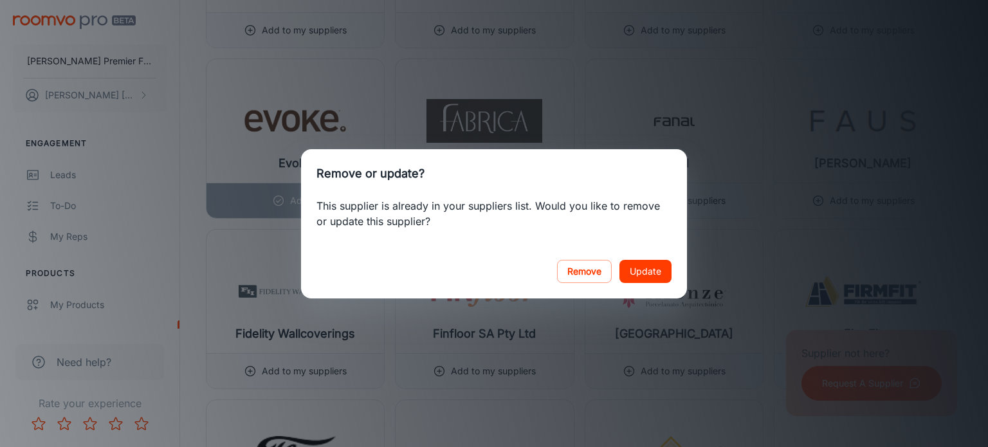
click at [648, 269] on button "Update" at bounding box center [645, 271] width 52 height 23
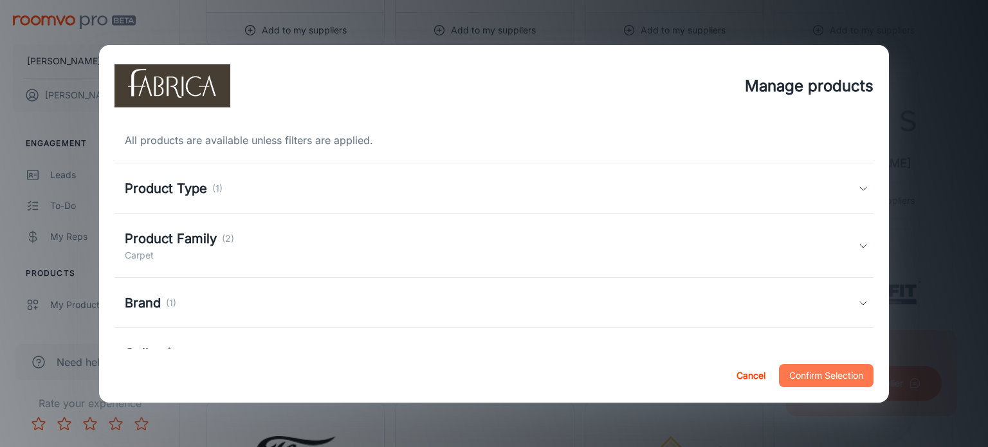
click at [848, 369] on button "Confirm Selection" at bounding box center [826, 375] width 95 height 23
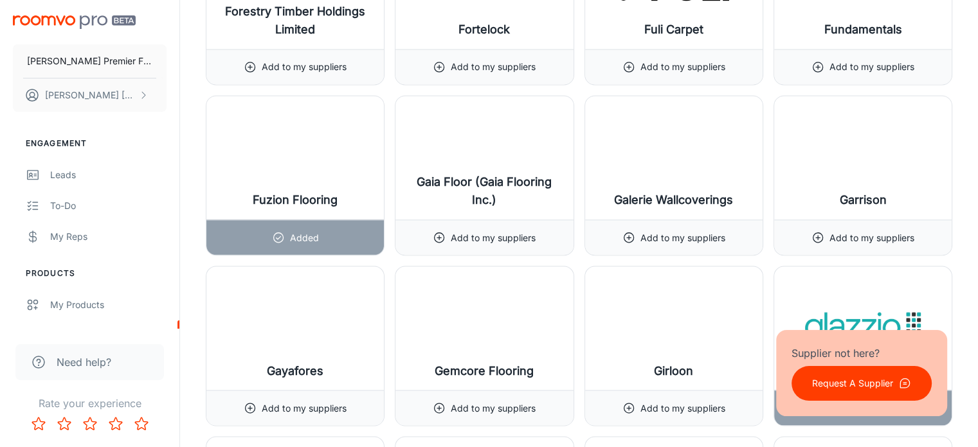
scroll to position [7119, 0]
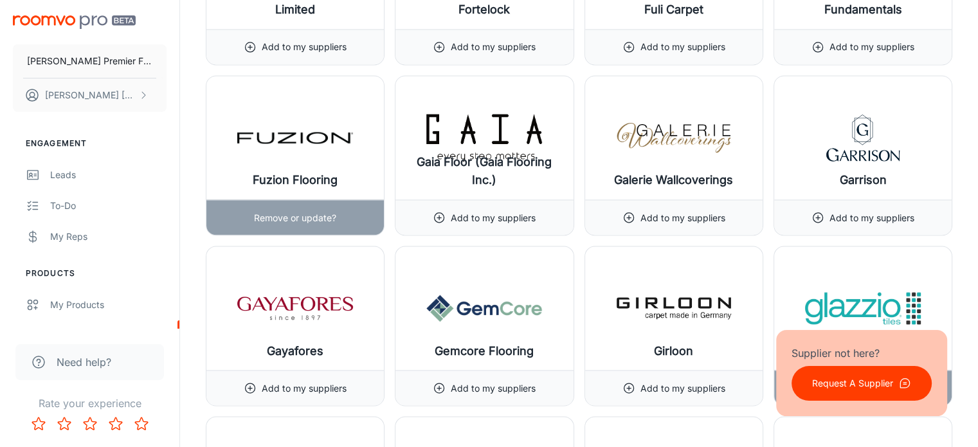
click at [323, 210] on p "Remove or update?" at bounding box center [295, 217] width 82 height 14
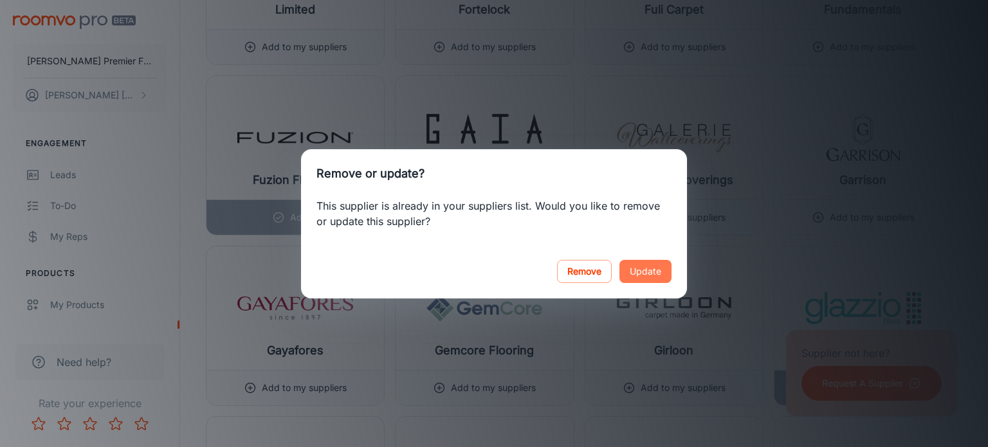
click at [649, 272] on button "Update" at bounding box center [645, 271] width 52 height 23
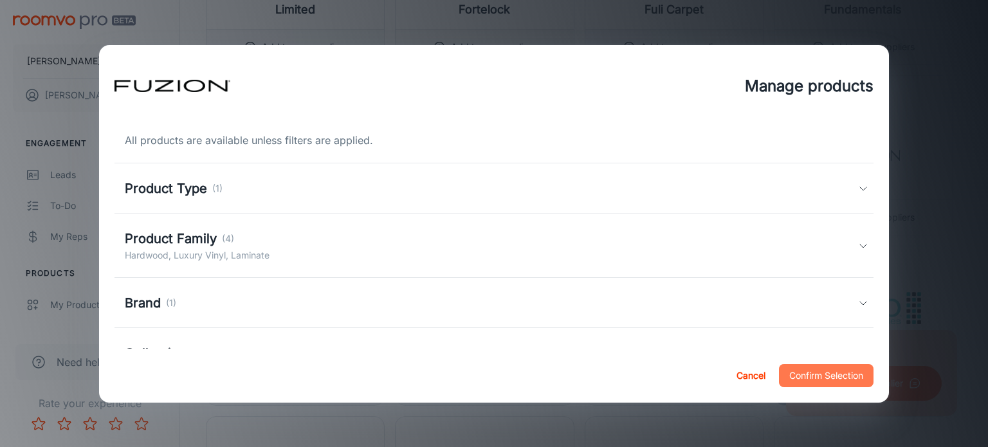
click at [815, 375] on button "Confirm Selection" at bounding box center [826, 375] width 95 height 23
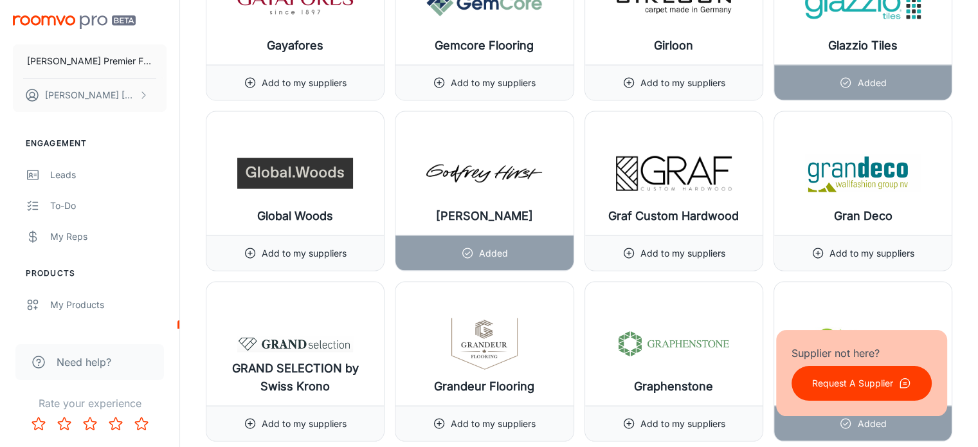
scroll to position [7364, 0]
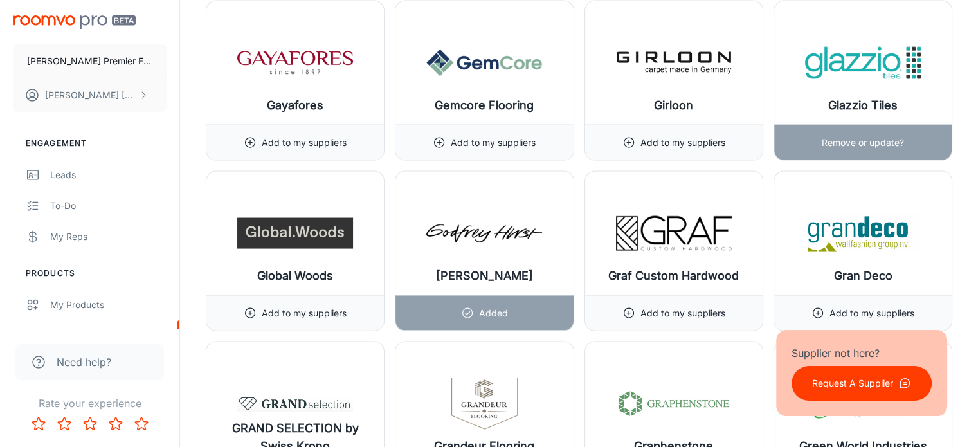
click at [875, 136] on p "Remove or update?" at bounding box center [863, 143] width 82 height 14
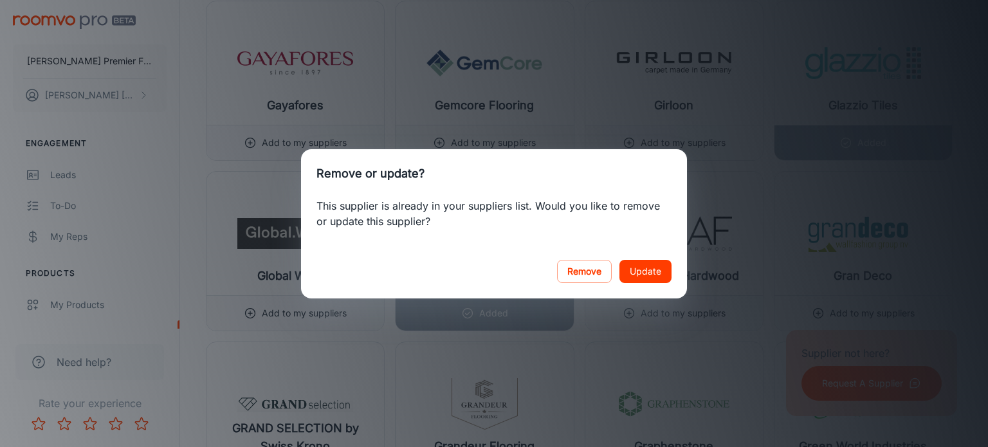
click at [643, 272] on button "Update" at bounding box center [645, 271] width 52 height 23
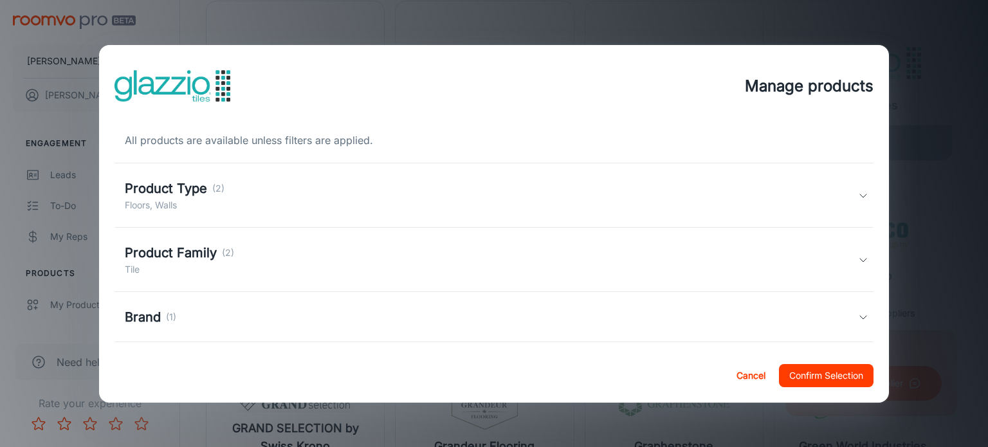
click at [826, 373] on button "Confirm Selection" at bounding box center [826, 375] width 95 height 23
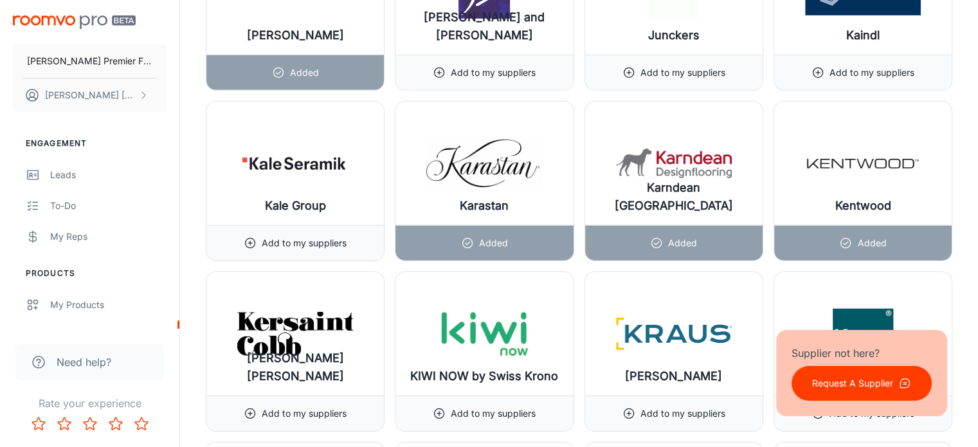
scroll to position [9007, 0]
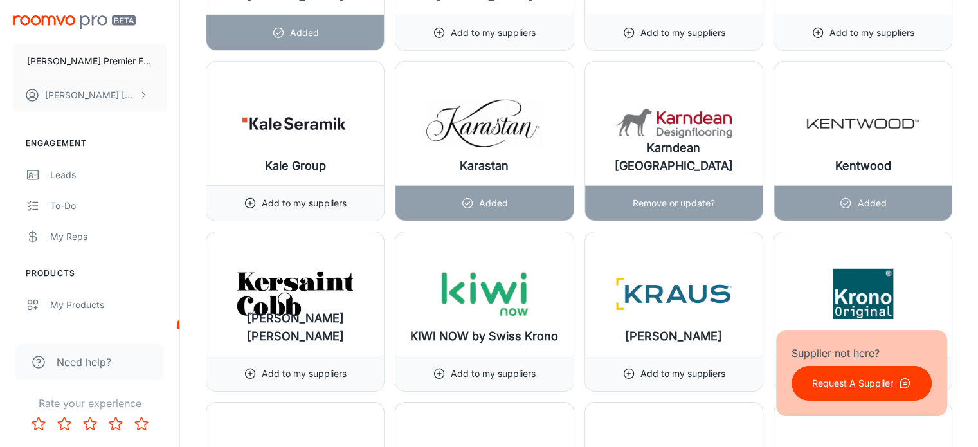
click at [650, 196] on p "Remove or update?" at bounding box center [674, 203] width 82 height 14
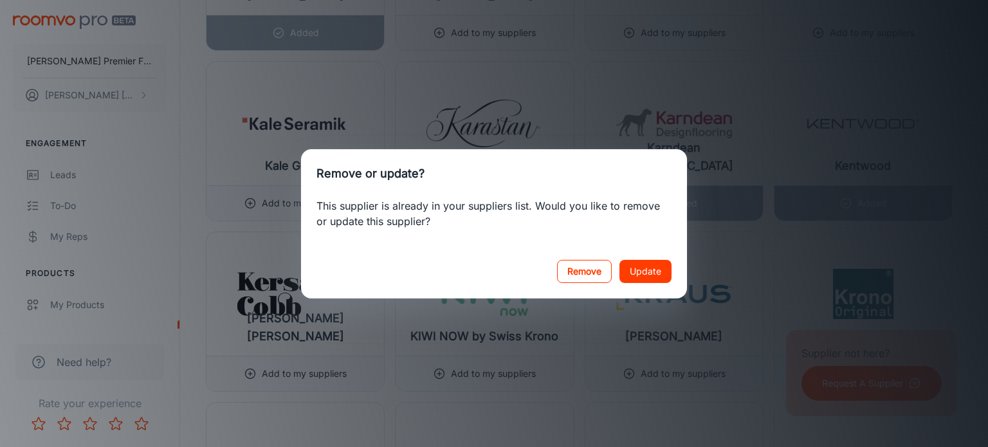
click at [593, 267] on button "Remove" at bounding box center [584, 271] width 55 height 23
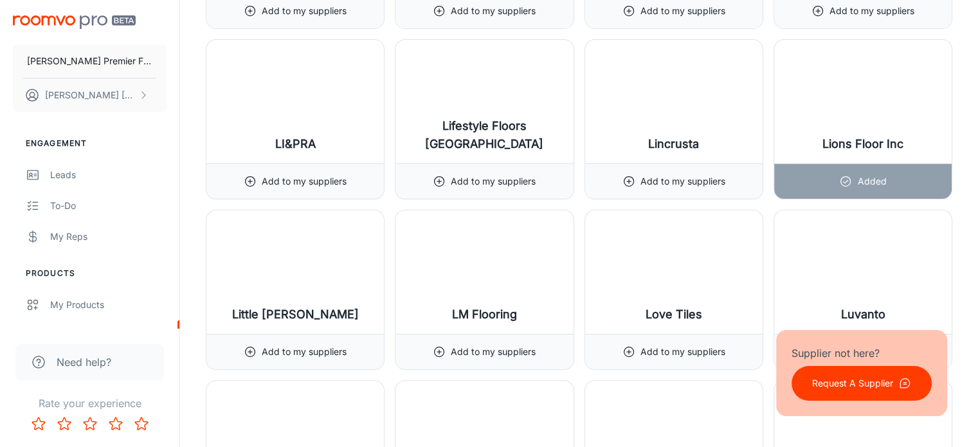
scroll to position [10092, 0]
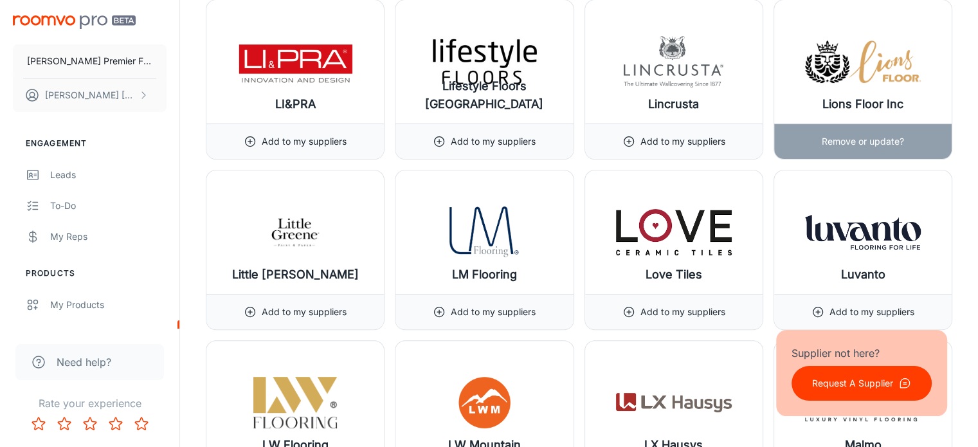
click at [885, 134] on p "Remove or update?" at bounding box center [863, 141] width 82 height 14
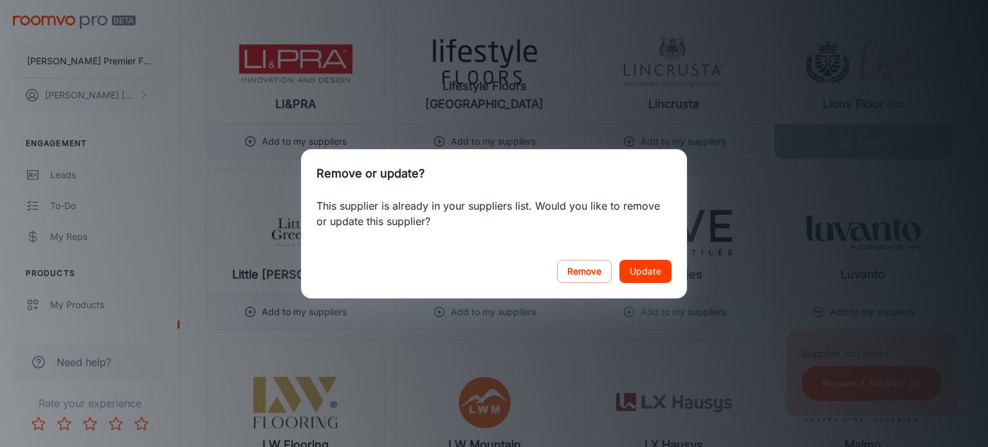
click at [653, 269] on button "Update" at bounding box center [645, 271] width 52 height 23
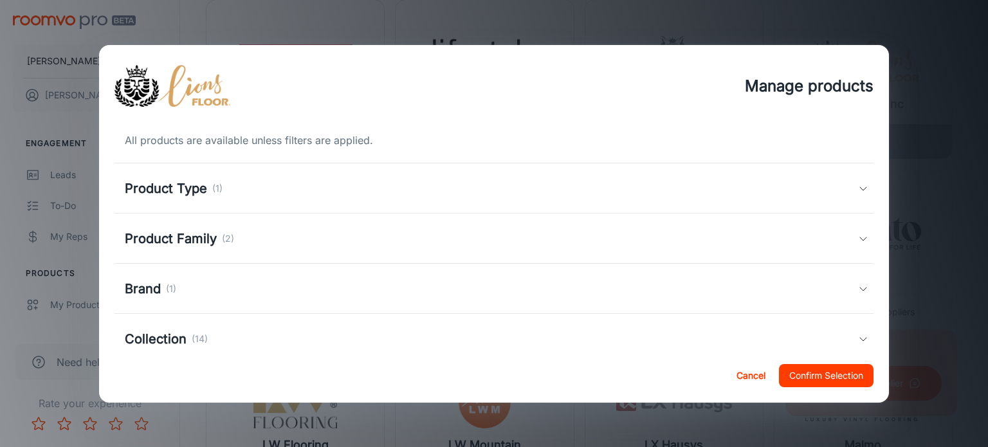
click at [827, 370] on button "Confirm Selection" at bounding box center [826, 375] width 95 height 23
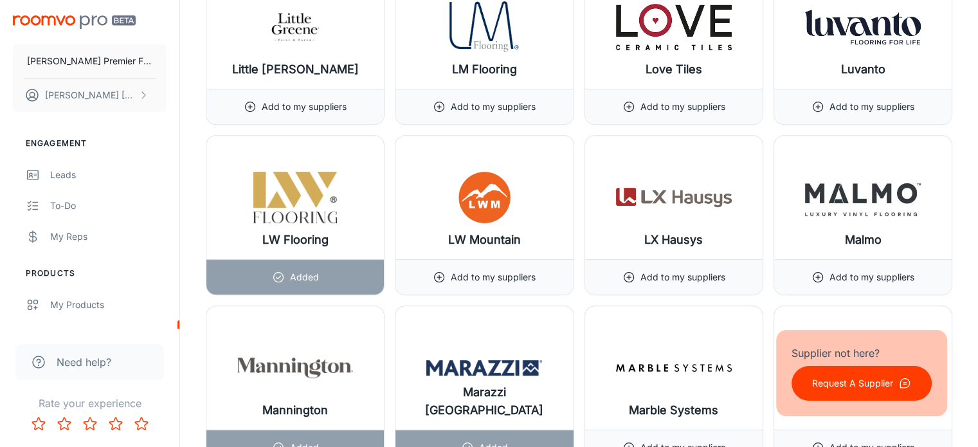
scroll to position [10357, 0]
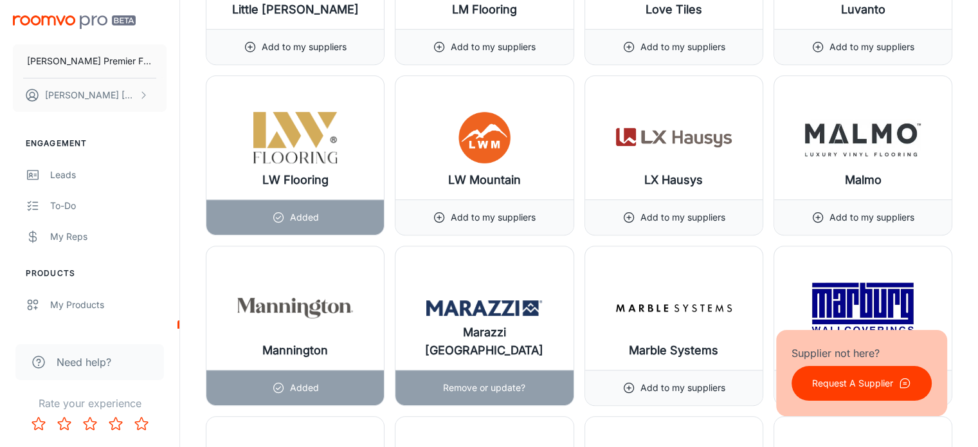
click at [430, 370] on div "Remove or update?" at bounding box center [483, 387] width 177 height 35
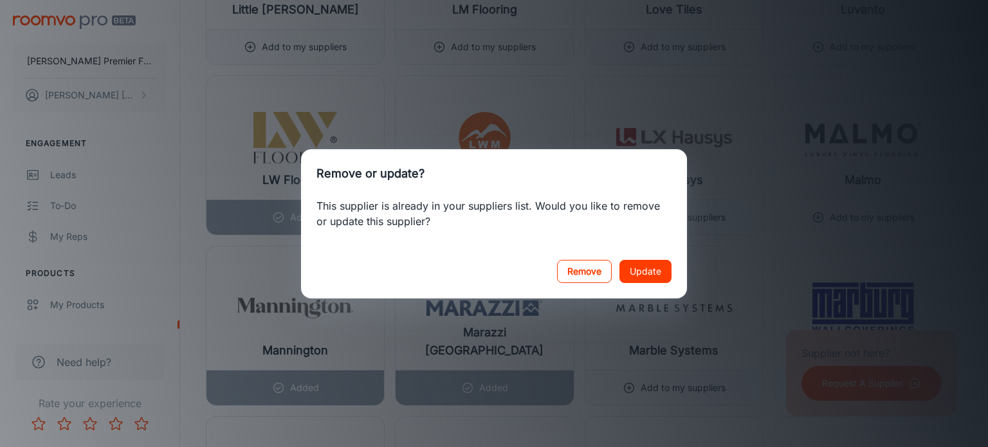
click at [652, 267] on button "Update" at bounding box center [645, 271] width 52 height 23
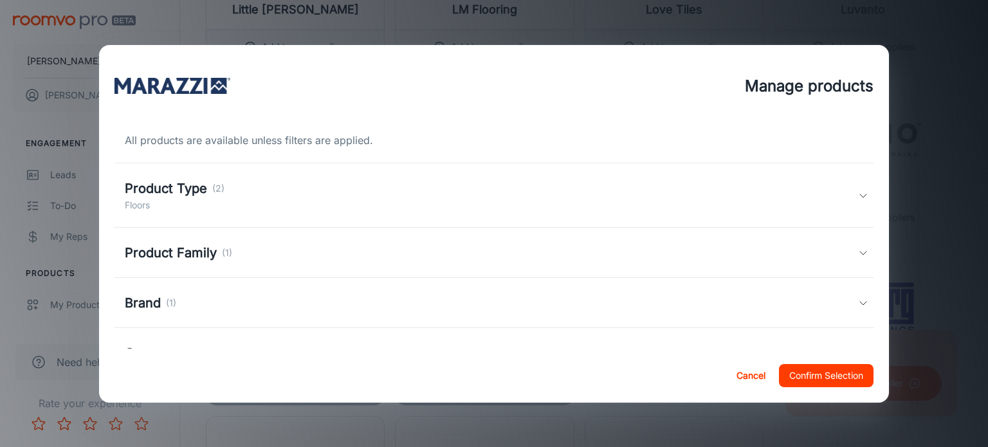
click at [858, 195] on icon at bounding box center [863, 195] width 10 height 10
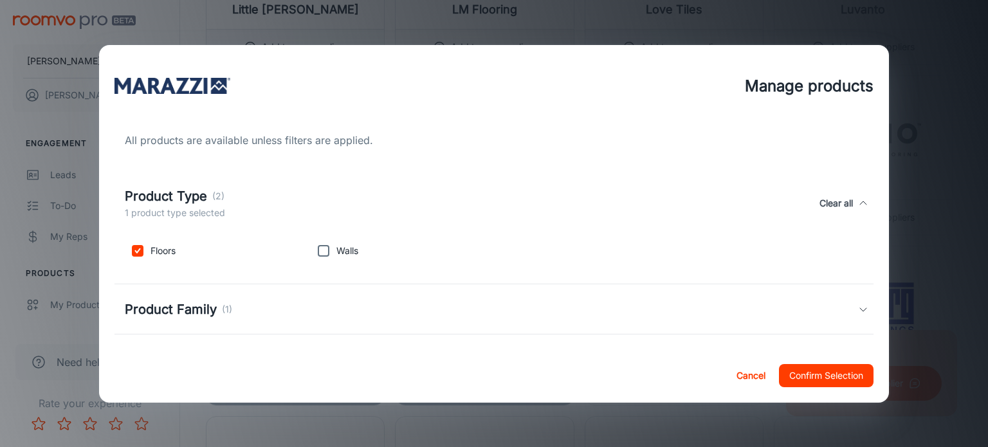
click at [318, 250] on input "checkbox" at bounding box center [324, 251] width 26 height 26
checkbox input "true"
click at [820, 373] on button "Confirm Selection" at bounding box center [826, 375] width 95 height 23
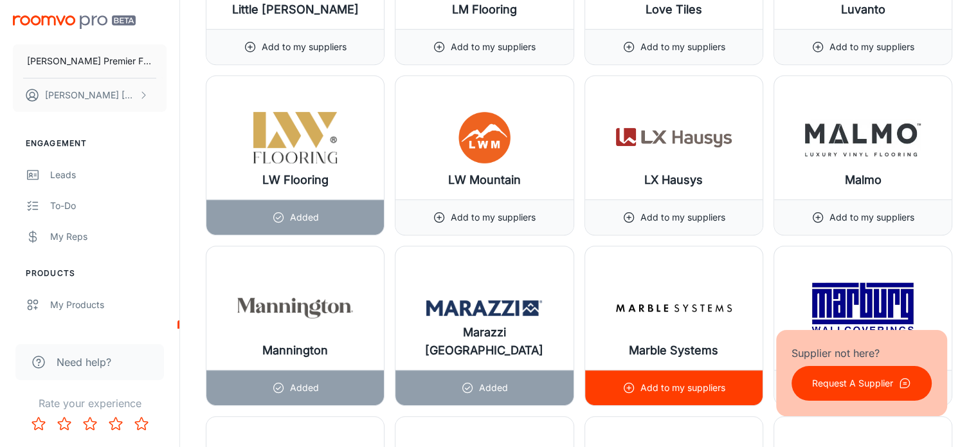
click at [635, 370] on div "Add to my suppliers" at bounding box center [673, 387] width 103 height 35
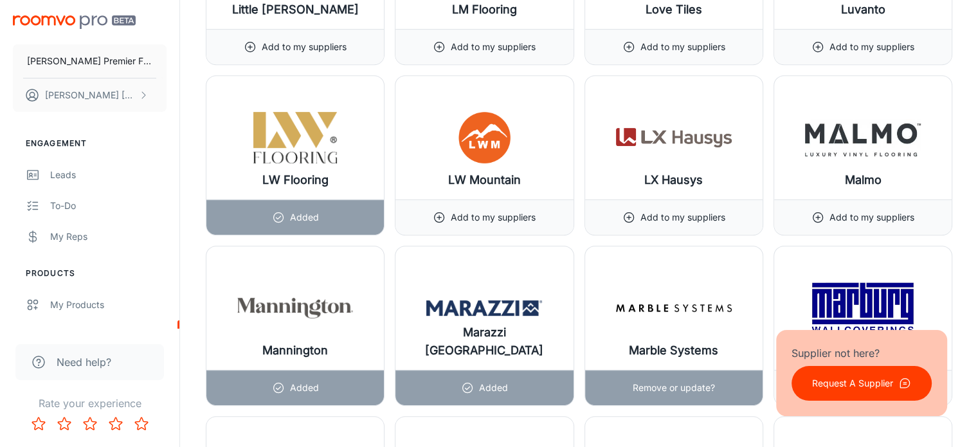
click at [669, 370] on div "Remove or update?" at bounding box center [674, 387] width 82 height 35
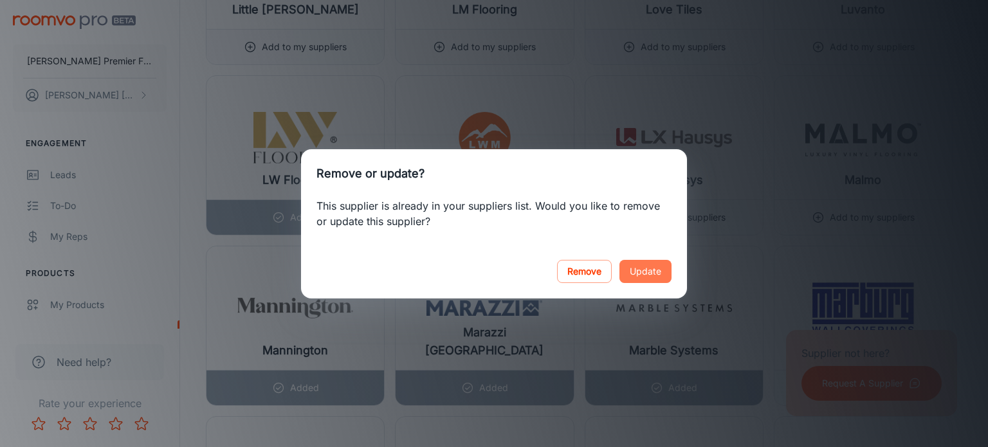
click at [644, 271] on button "Update" at bounding box center [645, 271] width 52 height 23
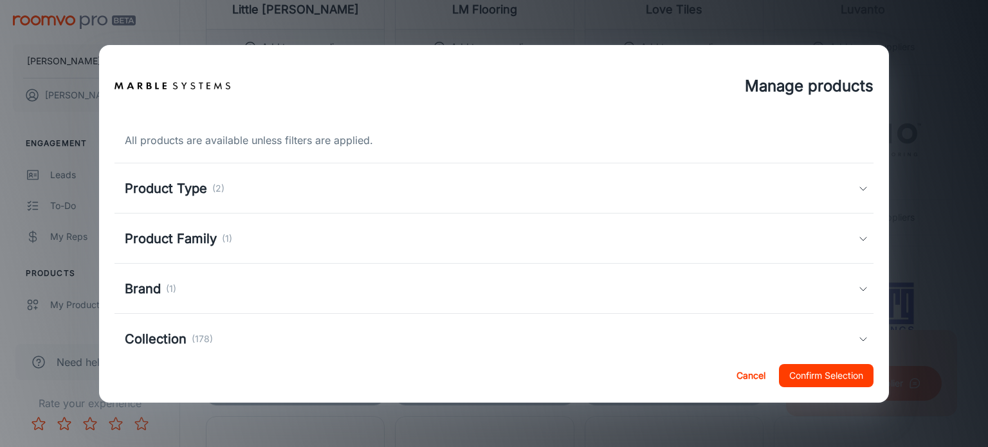
click at [858, 189] on icon at bounding box center [863, 188] width 10 height 10
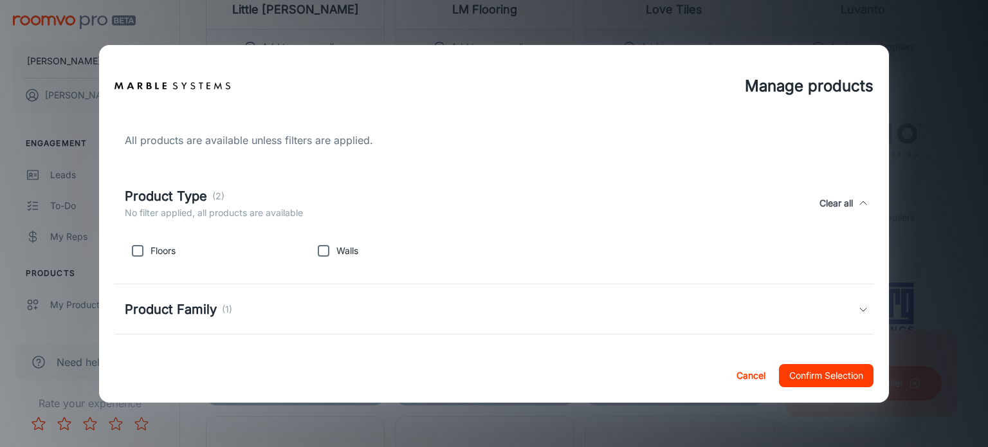
click at [139, 248] on input "checkbox" at bounding box center [138, 251] width 26 height 26
checkbox input "true"
click at [322, 248] on input "checkbox" at bounding box center [324, 251] width 26 height 26
checkbox input "true"
click at [821, 374] on button "Confirm Selection" at bounding box center [826, 375] width 95 height 23
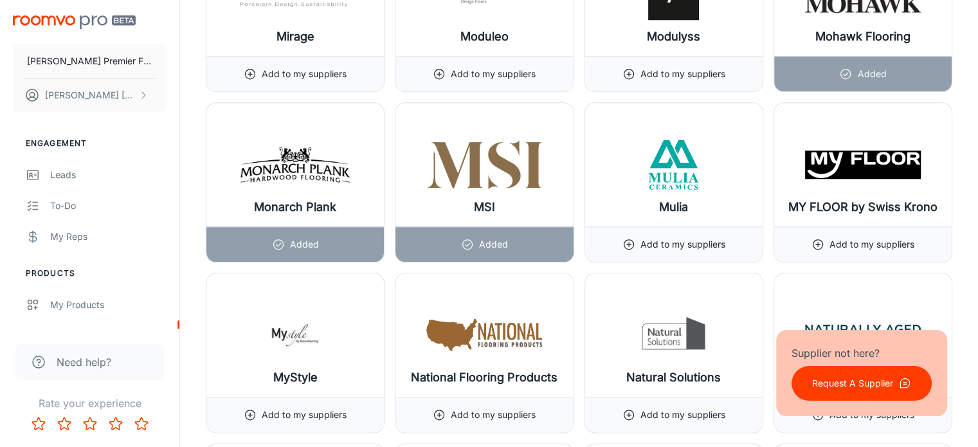
scroll to position [11201, 0]
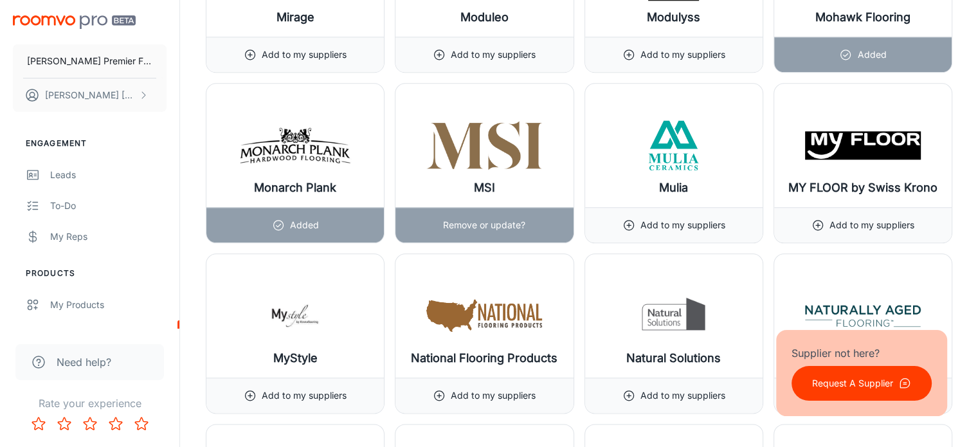
click at [522, 218] on p "Remove or update?" at bounding box center [484, 225] width 82 height 14
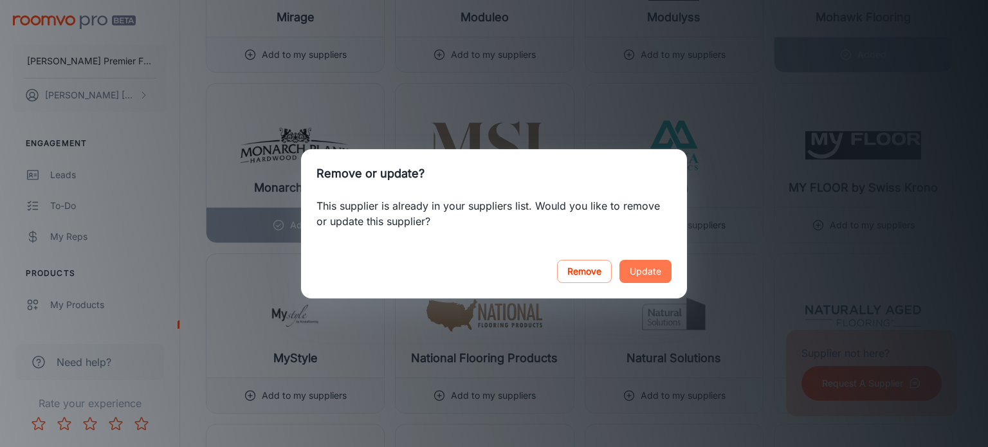
click at [647, 274] on button "Update" at bounding box center [645, 271] width 52 height 23
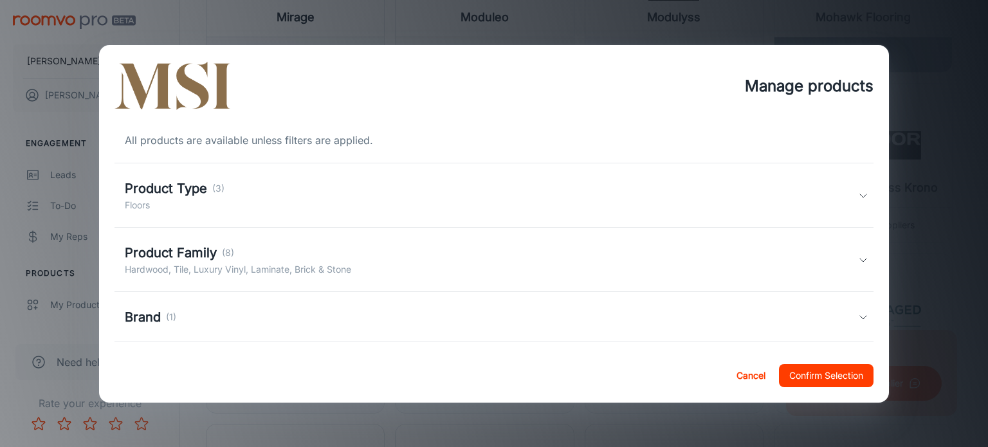
click at [860, 195] on polyline at bounding box center [863, 195] width 6 height 3
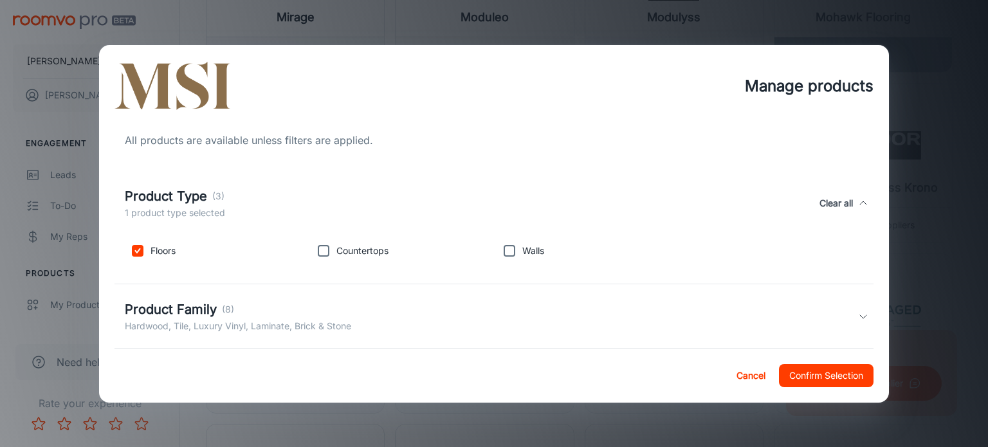
click at [502, 249] on input "checkbox" at bounding box center [509, 251] width 26 height 26
checkbox input "true"
click at [833, 374] on button "Confirm Selection" at bounding box center [826, 375] width 95 height 23
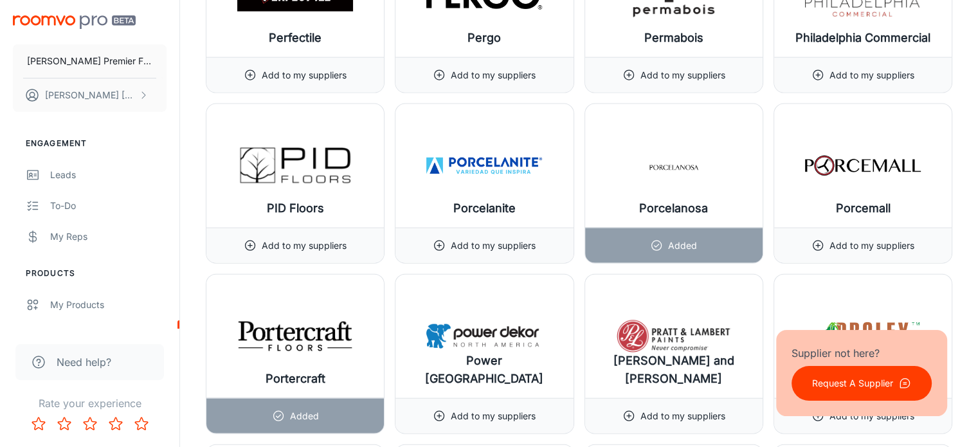
scroll to position [12734, 0]
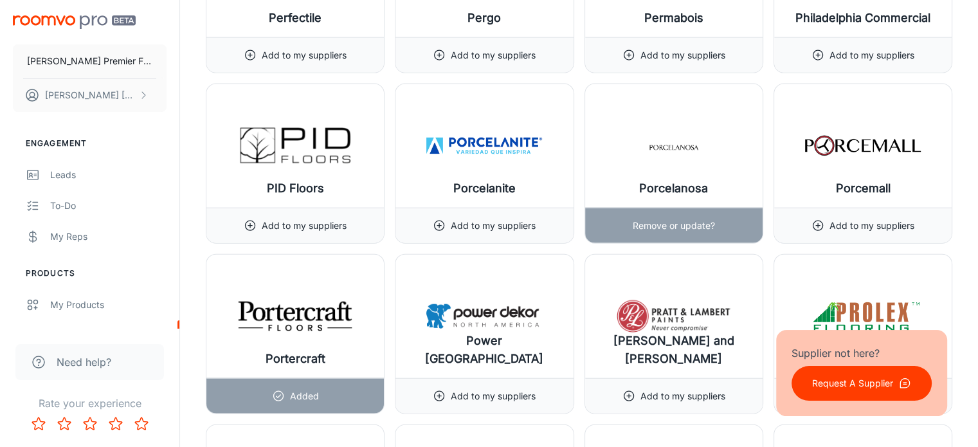
click at [676, 219] on p "Remove or update?" at bounding box center [674, 226] width 82 height 14
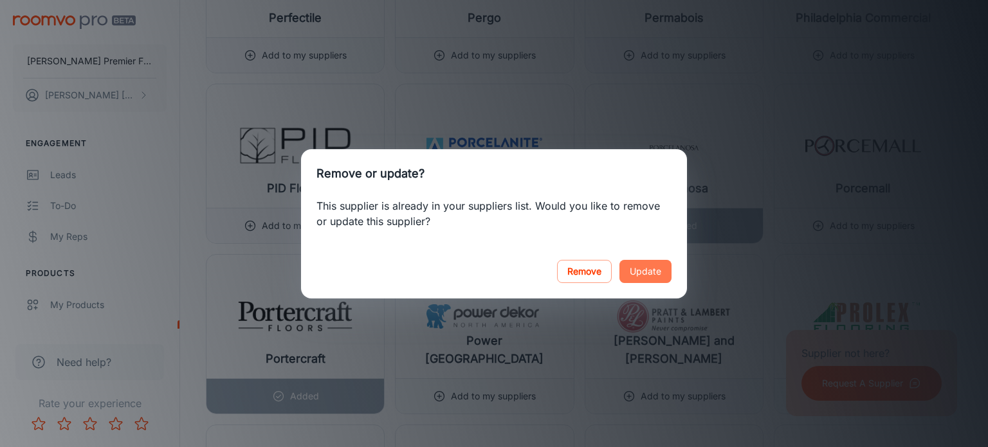
click at [645, 269] on button "Update" at bounding box center [645, 271] width 52 height 23
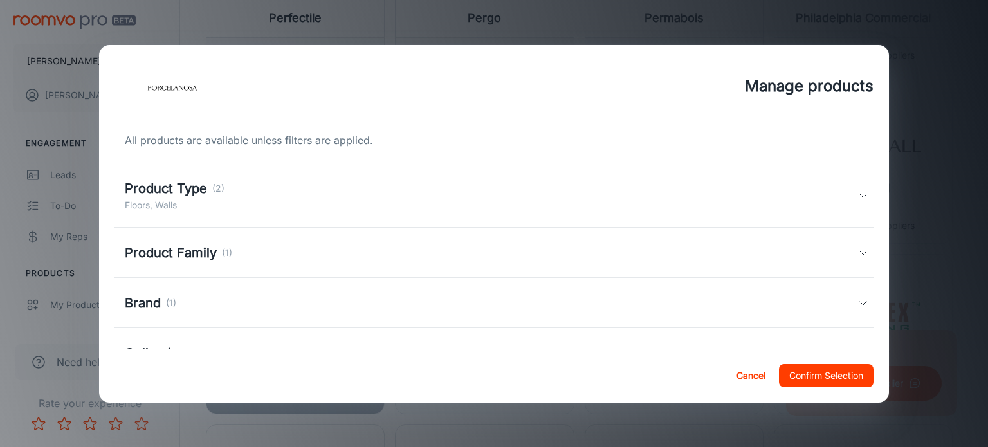
click at [858, 195] on icon at bounding box center [863, 195] width 10 height 10
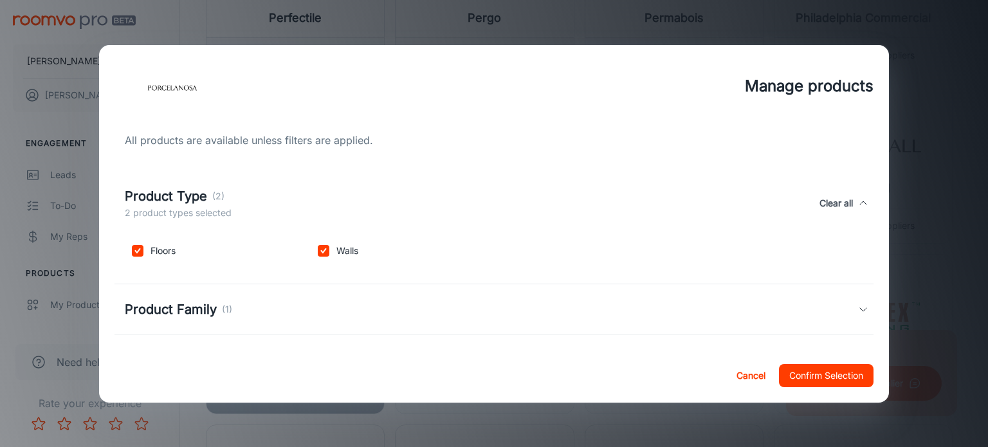
click at [801, 371] on button "Confirm Selection" at bounding box center [826, 375] width 95 height 23
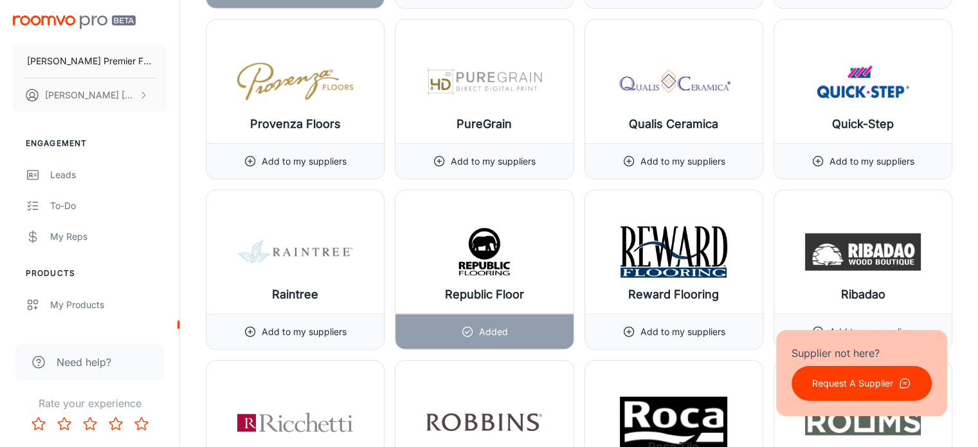
scroll to position [13159, 0]
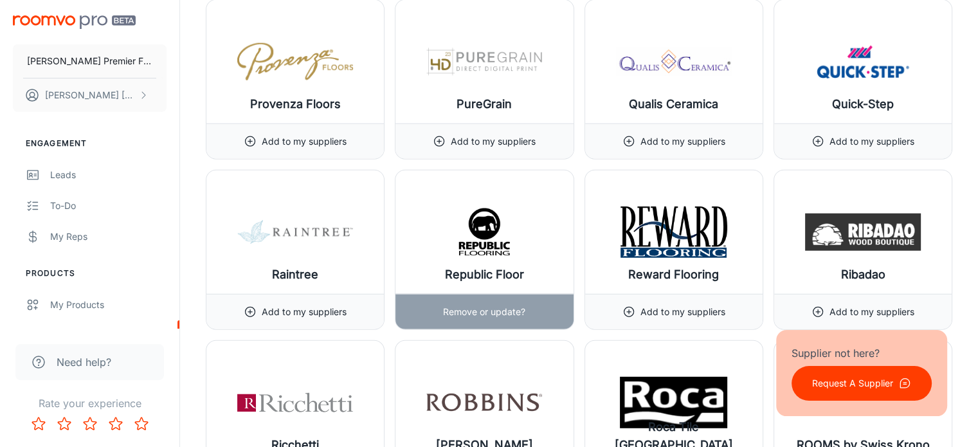
click at [507, 305] on p "Remove or update?" at bounding box center [484, 312] width 82 height 14
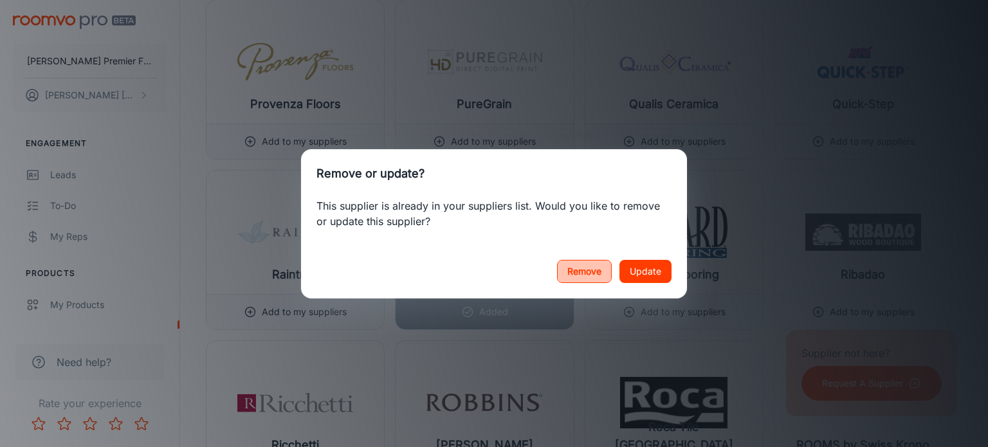
click at [599, 268] on button "Remove" at bounding box center [584, 271] width 55 height 23
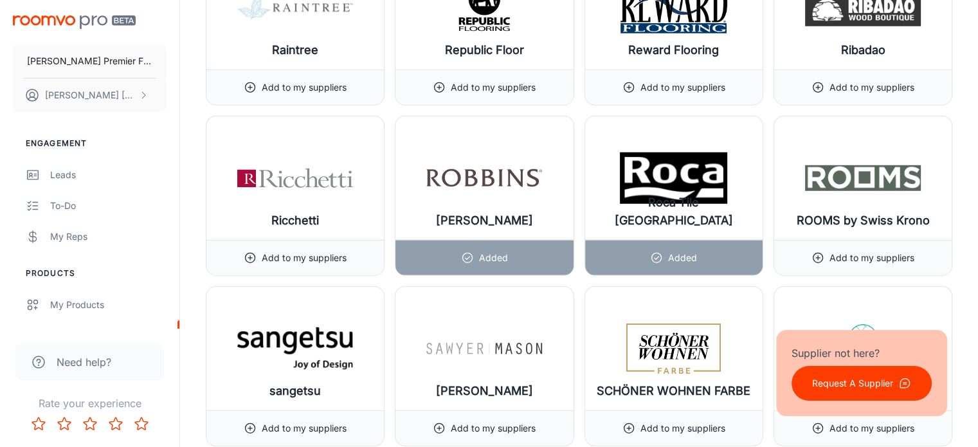
scroll to position [13463, 0]
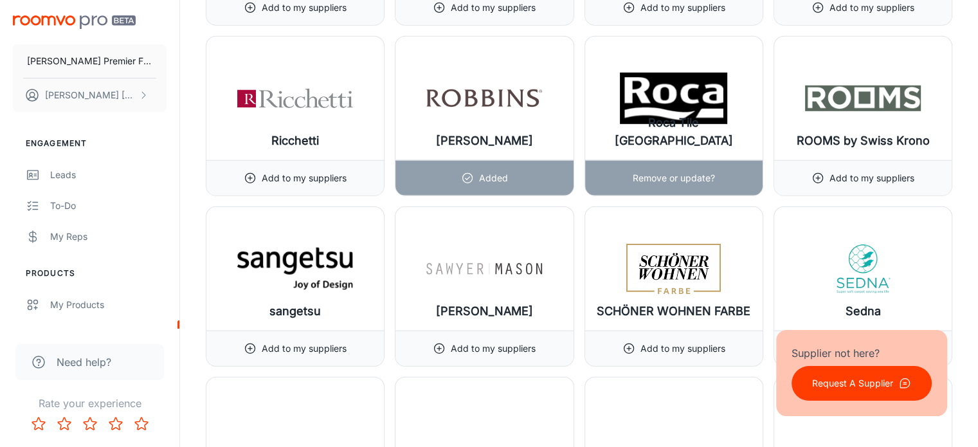
click at [643, 171] on p "Remove or update?" at bounding box center [674, 178] width 82 height 14
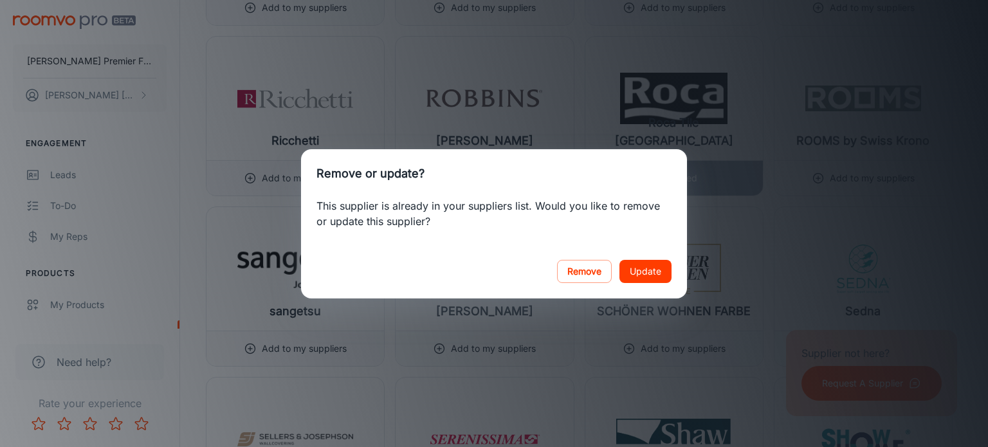
click at [637, 267] on button "Update" at bounding box center [645, 271] width 52 height 23
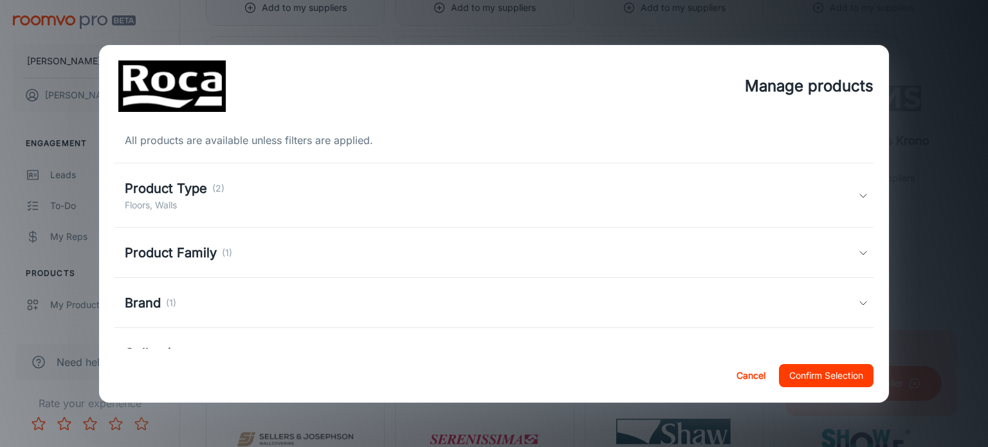
click at [858, 197] on icon at bounding box center [863, 195] width 10 height 10
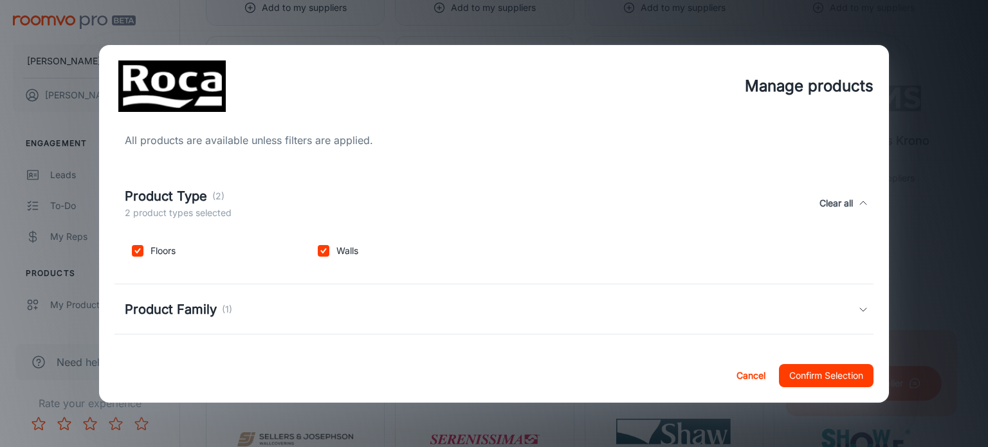
click at [817, 370] on button "Confirm Selection" at bounding box center [826, 375] width 95 height 23
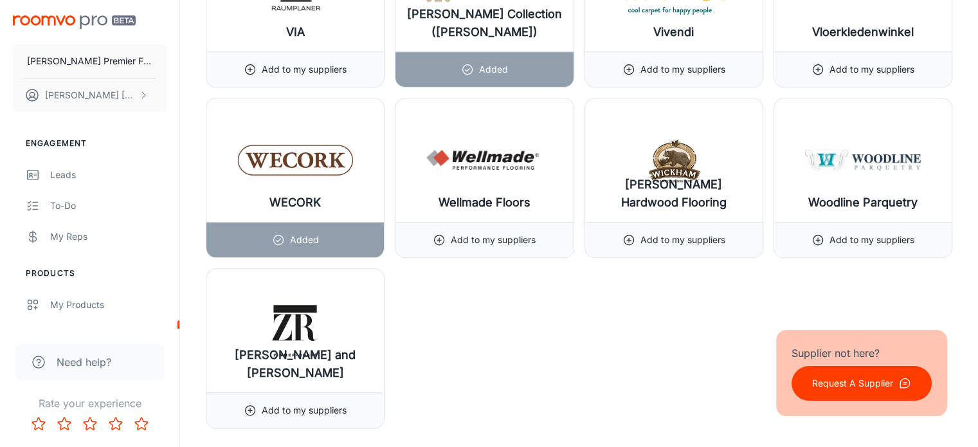
scroll to position [15847, 0]
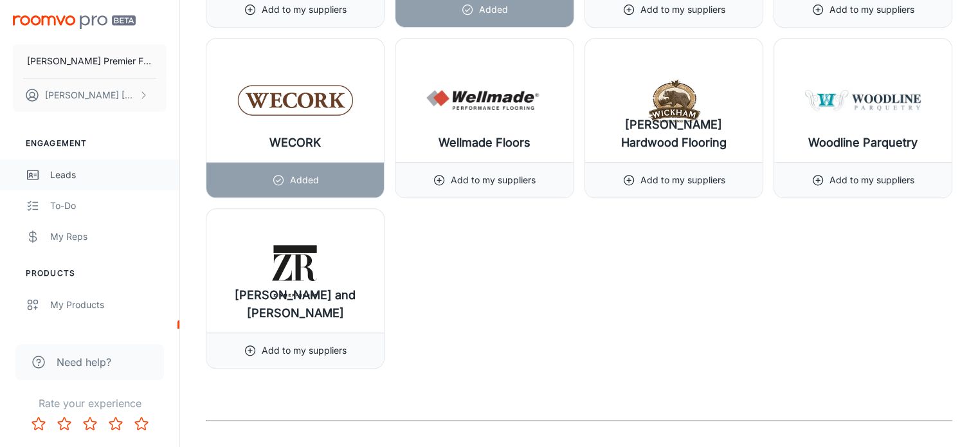
click at [73, 174] on div "Leads" at bounding box center [108, 175] width 116 height 14
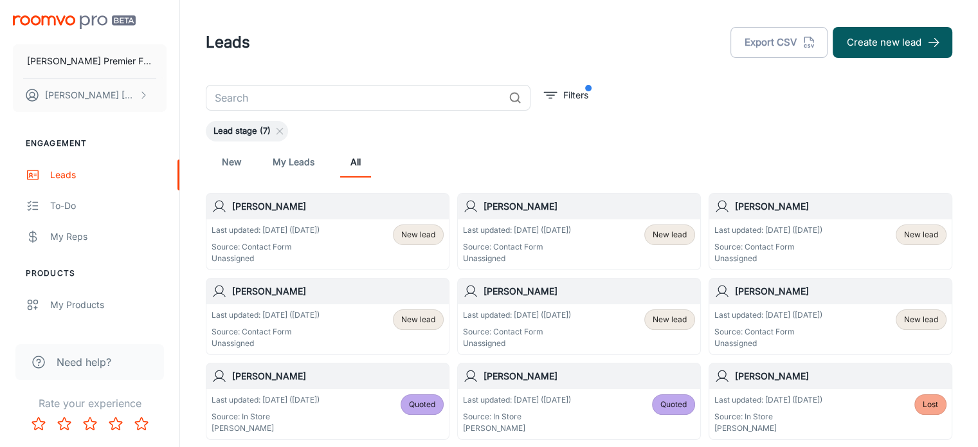
click at [408, 235] on span "New lead" at bounding box center [418, 235] width 34 height 12
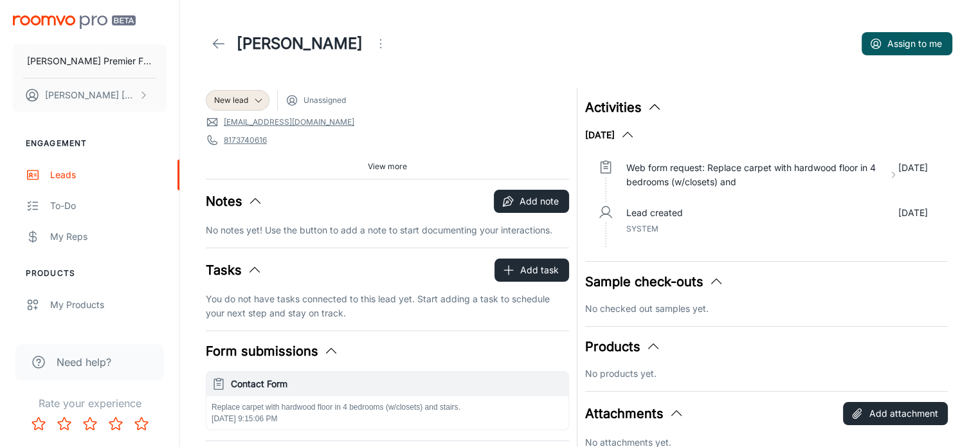
click at [332, 103] on span "Unassigned" at bounding box center [325, 101] width 42 height 12
click at [260, 98] on icon at bounding box center [258, 100] width 10 height 10
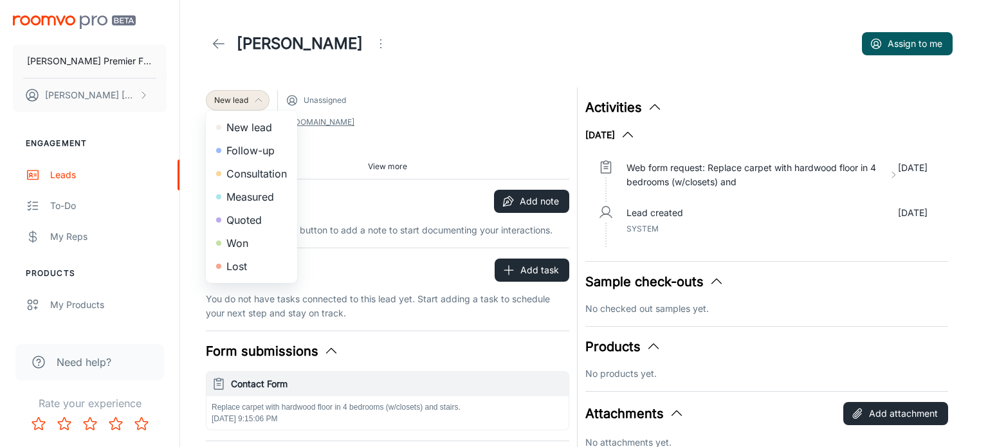
click at [251, 120] on li "New lead" at bounding box center [251, 127] width 91 height 23
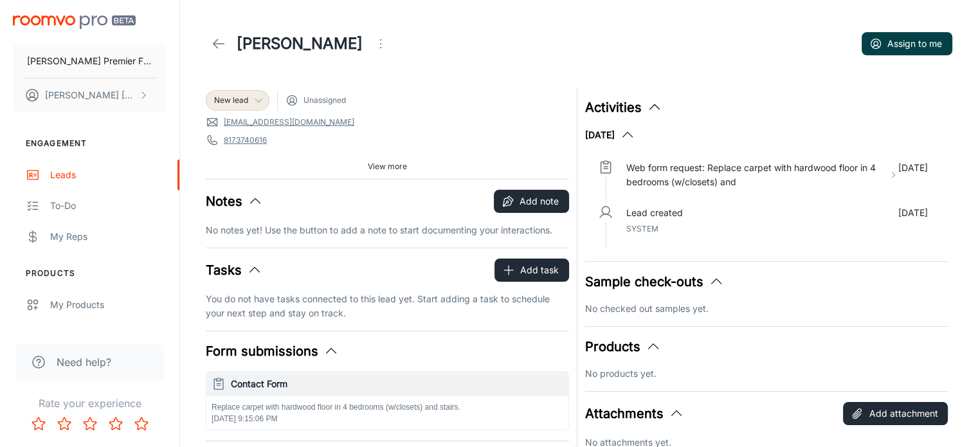
click at [907, 48] on button "Assign to me" at bounding box center [907, 43] width 91 height 23
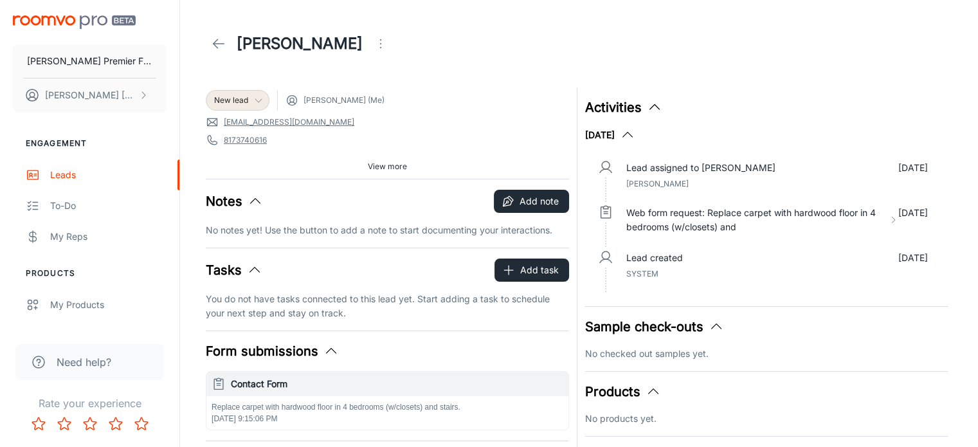
click at [366, 100] on span "[PERSON_NAME] (Me)" at bounding box center [344, 101] width 81 height 12
click at [293, 100] on circle at bounding box center [292, 100] width 4 height 4
click at [397, 100] on div "New lead [PERSON_NAME] (Me)" at bounding box center [387, 100] width 363 height 21
drag, startPoint x: 391, startPoint y: 99, endPoint x: 374, endPoint y: 99, distance: 17.4
click at [374, 99] on div "New lead [PERSON_NAME] (Me)" at bounding box center [387, 100] width 363 height 21
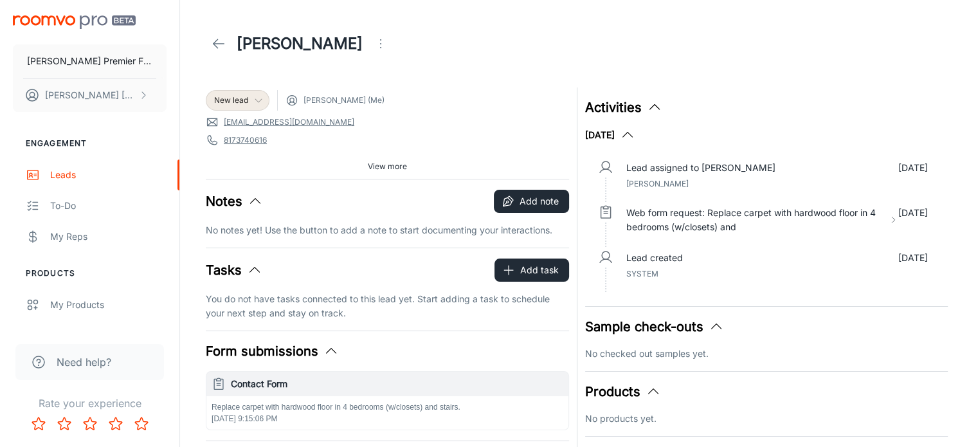
click at [373, 43] on icon "Open menu" at bounding box center [380, 43] width 15 height 15
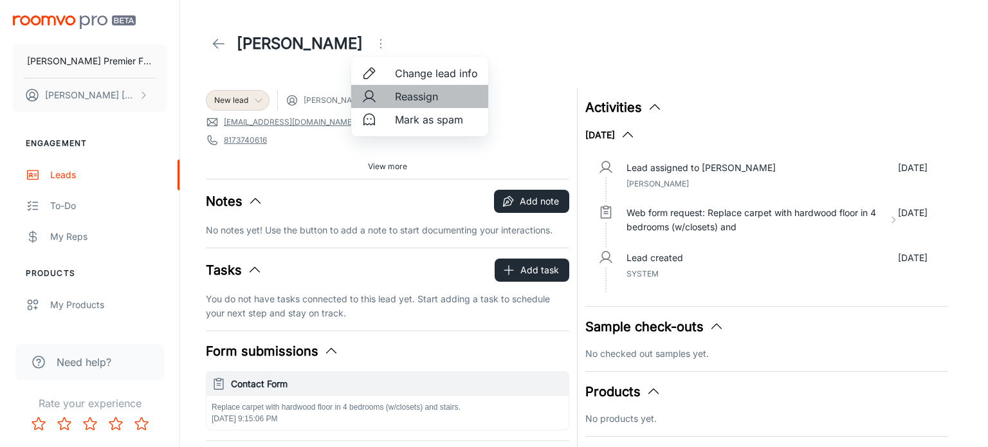
click at [399, 96] on span "Reassign" at bounding box center [436, 96] width 83 height 15
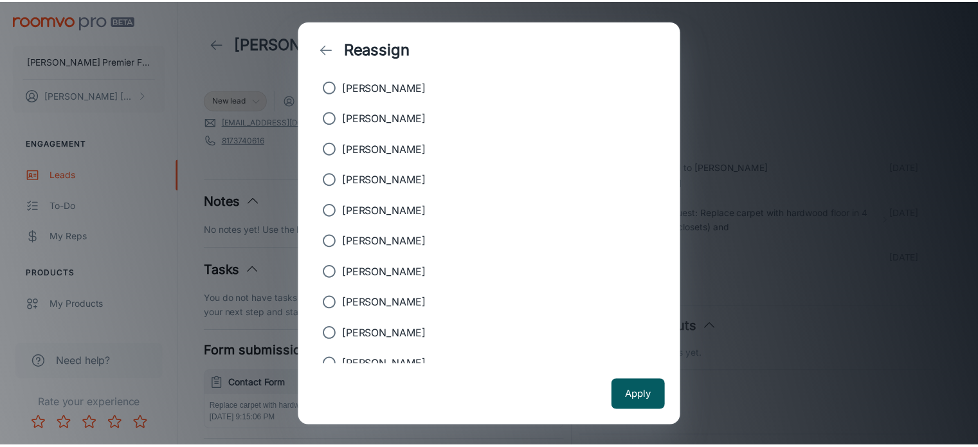
scroll to position [203, 0]
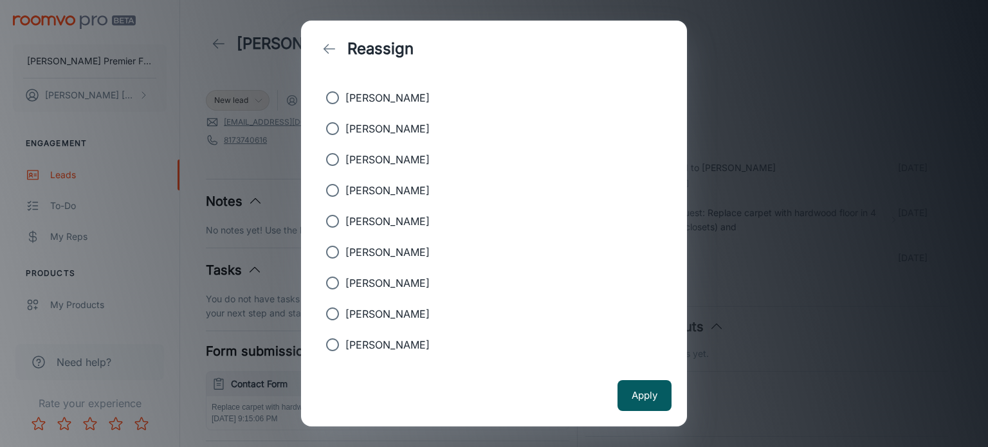
click at [331, 187] on input "[PERSON_NAME]" at bounding box center [333, 190] width 26 height 26
radio input "true"
click at [643, 395] on button "Apply" at bounding box center [644, 395] width 54 height 31
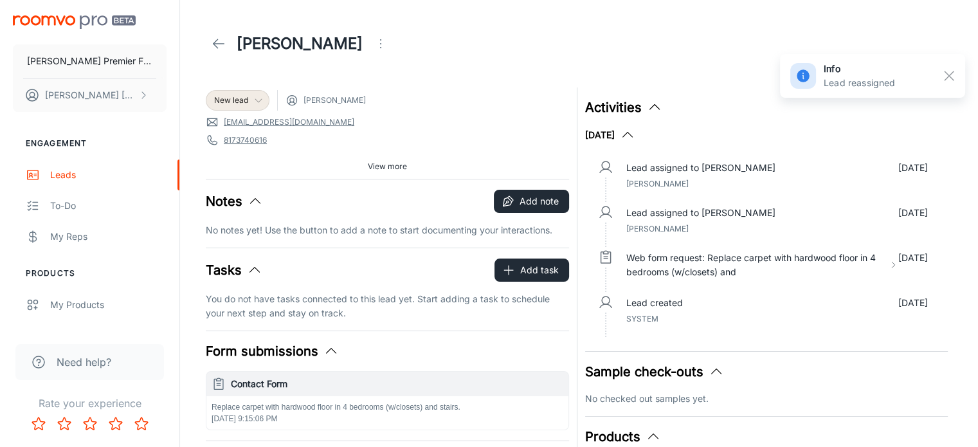
click at [220, 46] on icon at bounding box center [218, 43] width 15 height 15
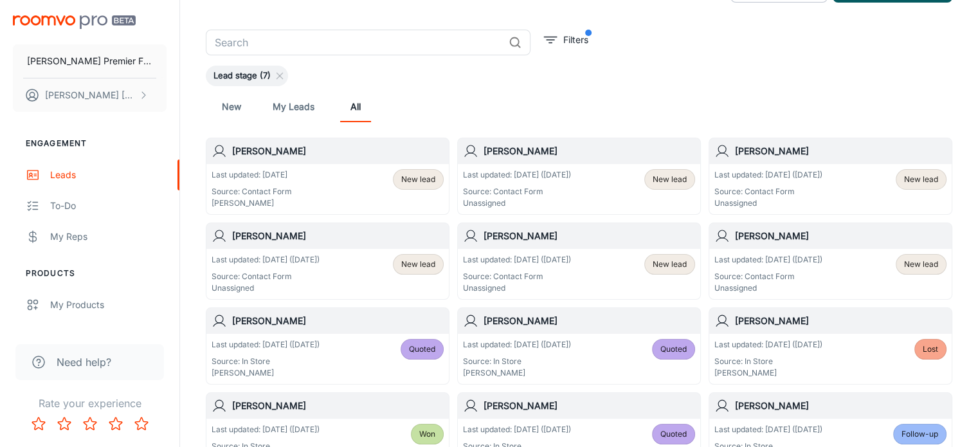
scroll to position [80, 0]
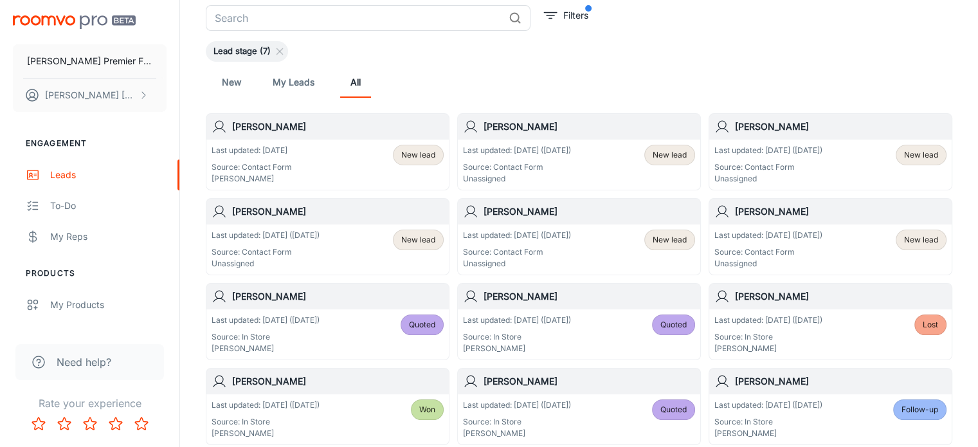
click at [477, 152] on p "Last updated: [DATE] ([DATE])" at bounding box center [517, 151] width 108 height 12
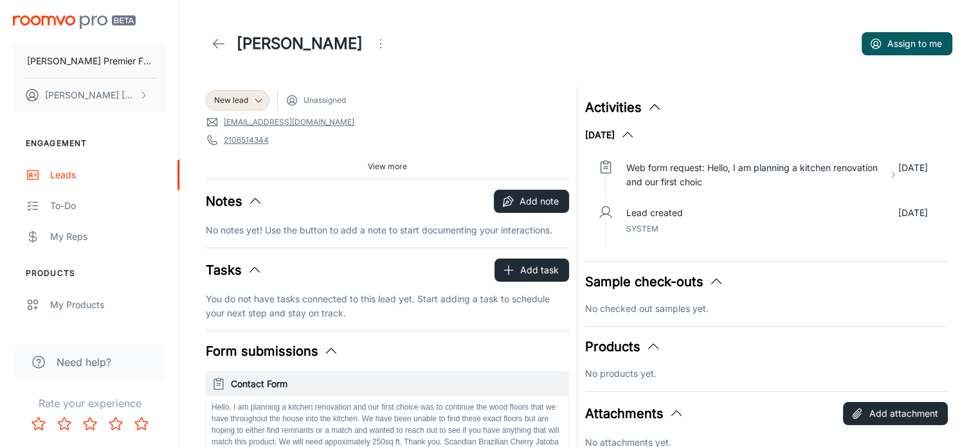
click at [271, 118] on link "[EMAIL_ADDRESS][DOMAIN_NAME]" at bounding box center [289, 122] width 131 height 12
click at [259, 99] on icon at bounding box center [258, 100] width 10 height 10
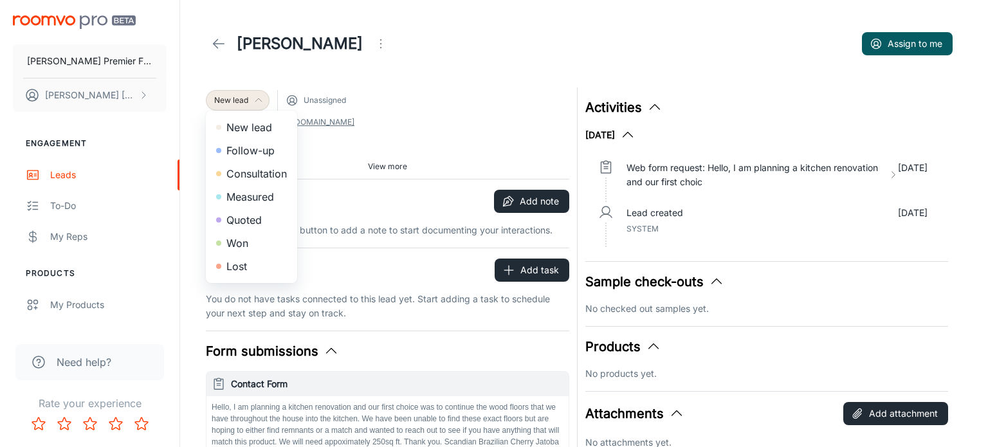
click at [887, 44] on div at bounding box center [494, 223] width 988 height 447
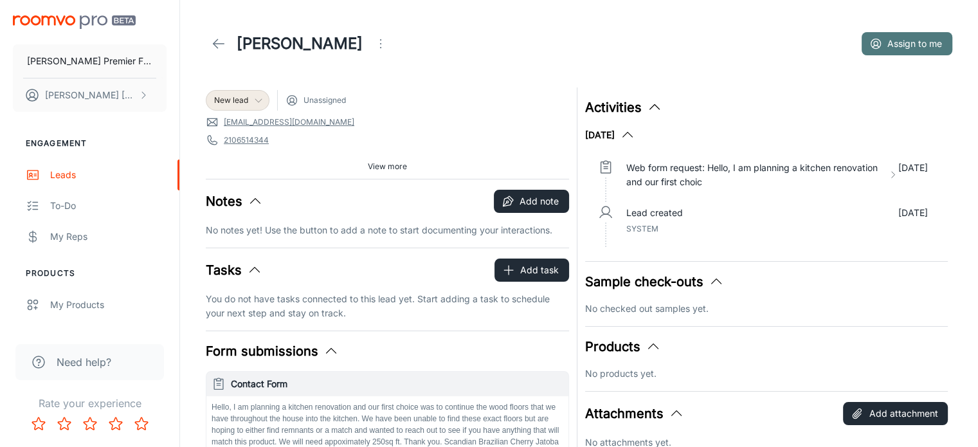
click at [879, 42] on icon "button" at bounding box center [875, 43] width 13 height 13
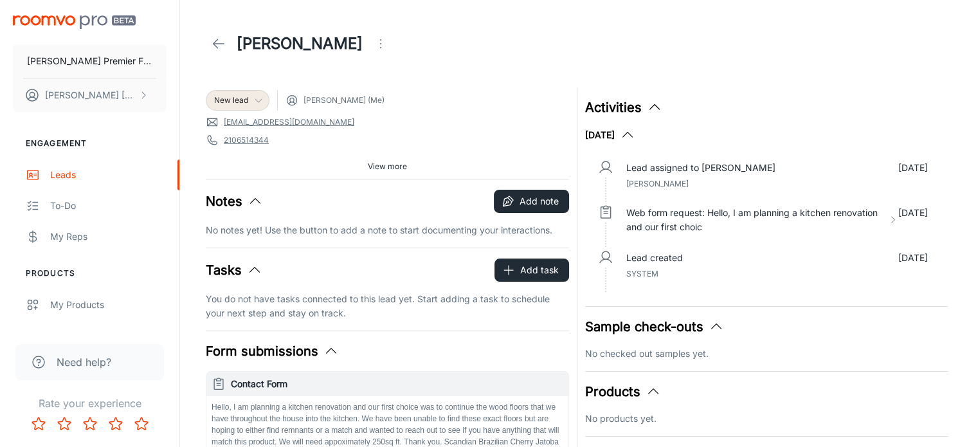
click at [256, 101] on icon at bounding box center [258, 100] width 10 height 10
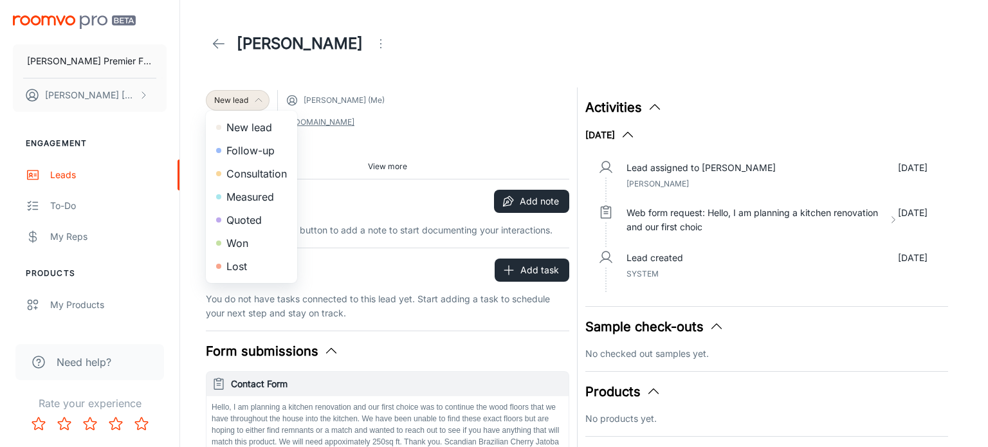
click at [244, 259] on li "Lost" at bounding box center [251, 266] width 91 height 23
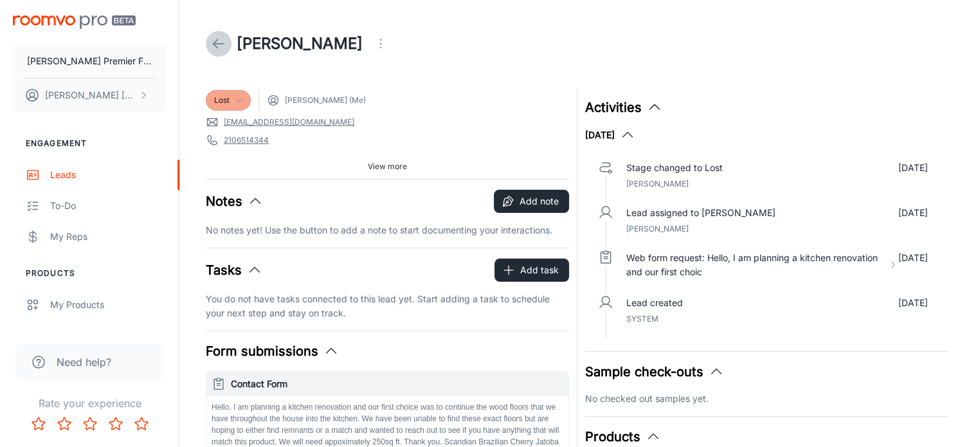
click at [221, 42] on icon at bounding box center [218, 43] width 15 height 15
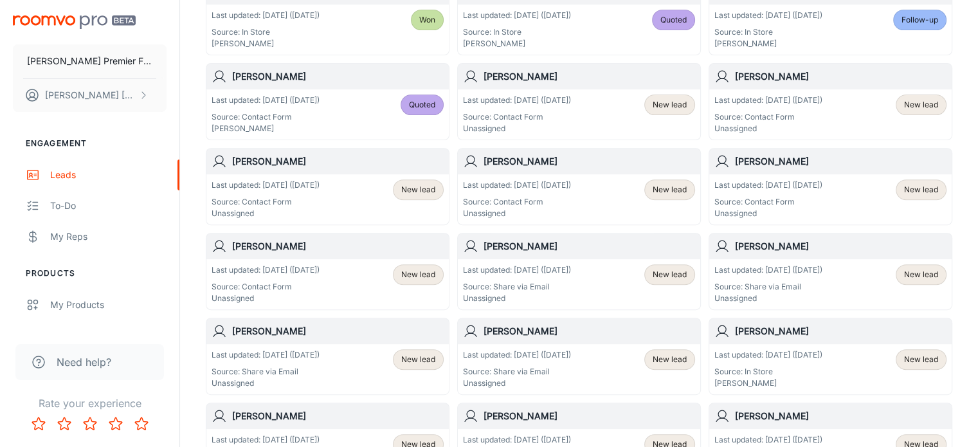
scroll to position [465, 0]
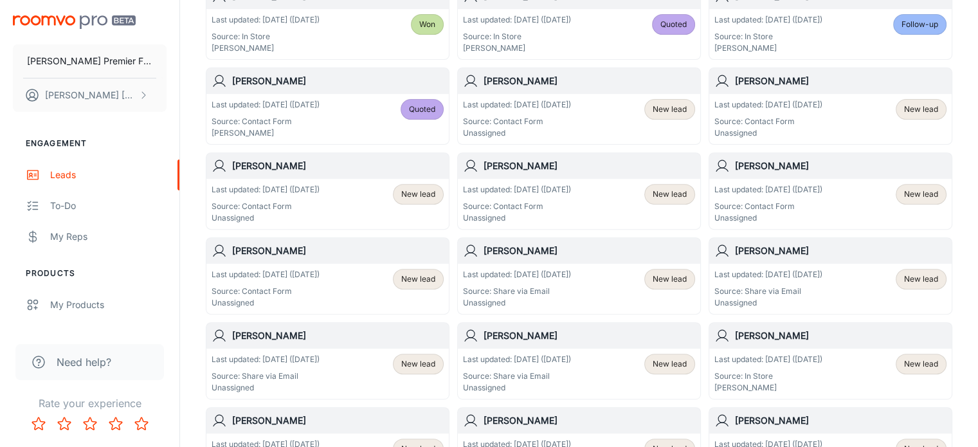
click at [280, 168] on h6 "[PERSON_NAME]" at bounding box center [338, 166] width 212 height 14
